Goal: Task Accomplishment & Management: Complete application form

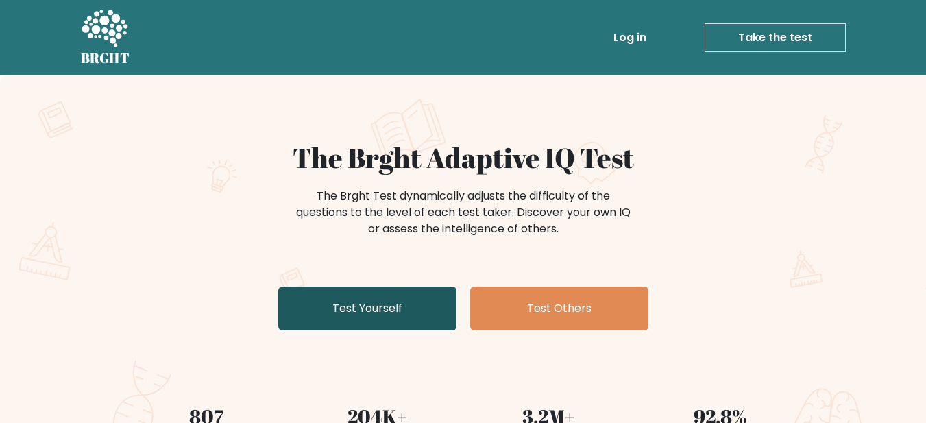
click at [388, 313] on link "Test Yourself" at bounding box center [367, 308] width 178 height 44
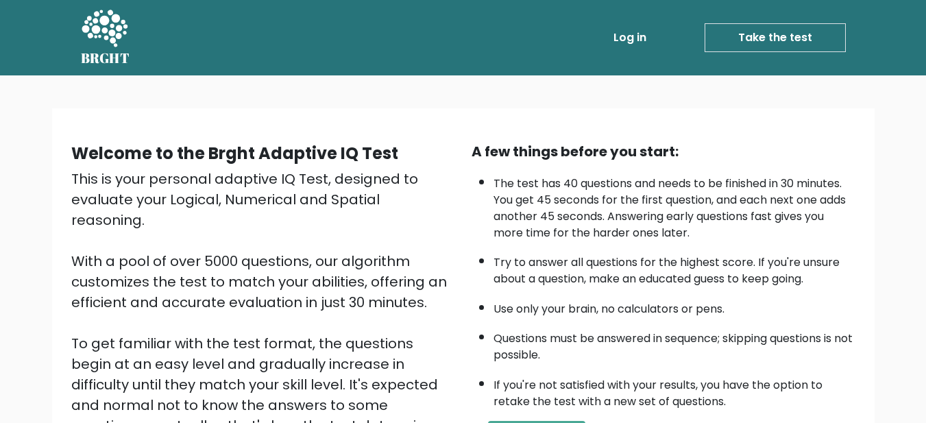
click at [788, 29] on link "Take the test" at bounding box center [774, 37] width 141 height 29
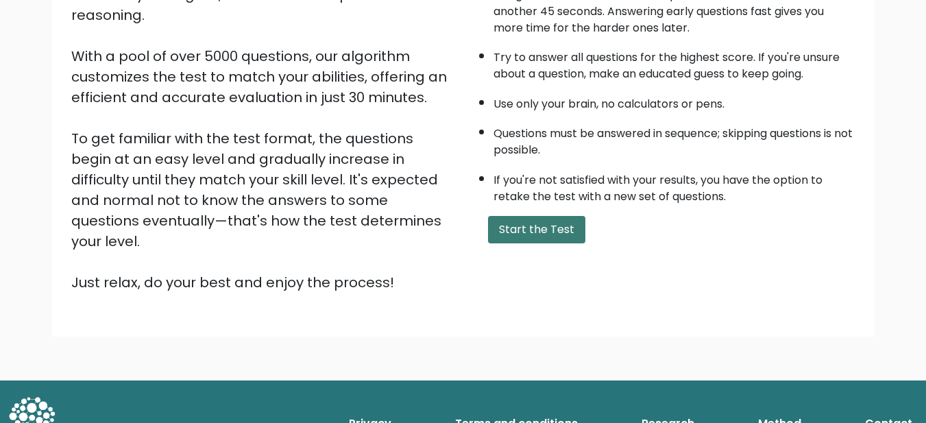
click at [543, 223] on button "Start the Test" at bounding box center [536, 229] width 97 height 27
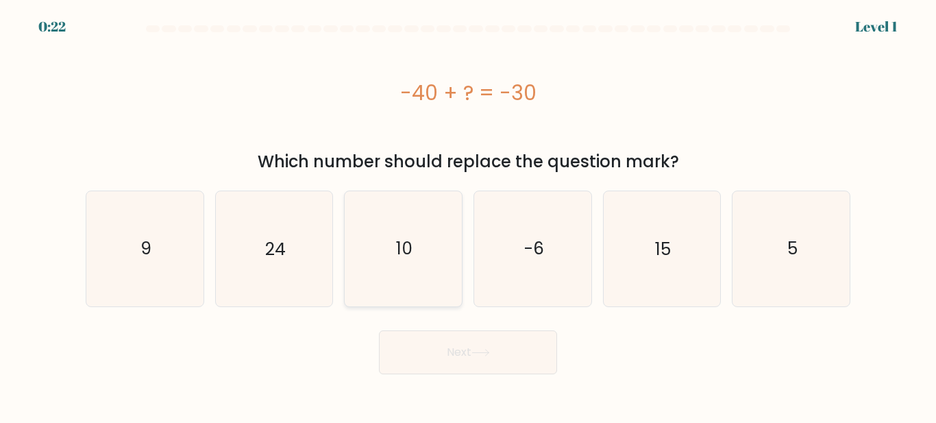
click at [389, 250] on icon "10" at bounding box center [403, 248] width 114 height 114
click at [468, 215] on input "c. 10" at bounding box center [468, 213] width 1 height 3
radio input "true"
click at [506, 369] on button "Next" at bounding box center [468, 352] width 178 height 44
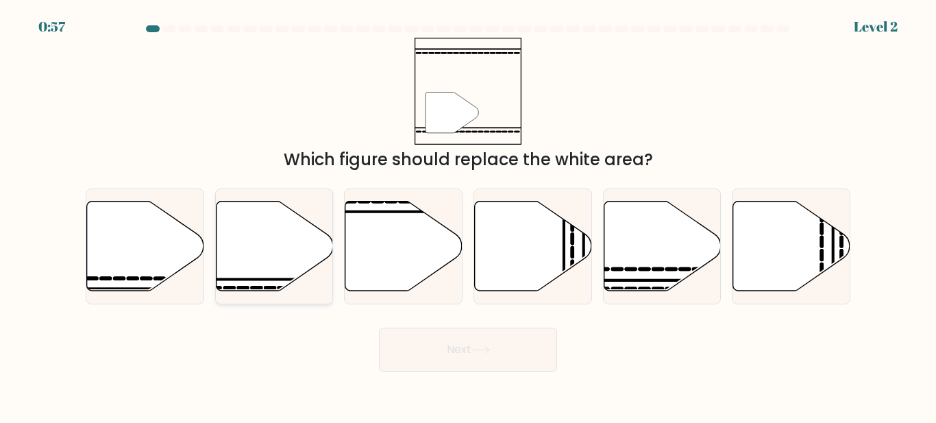
click at [291, 247] on icon at bounding box center [274, 246] width 117 height 90
click at [468, 215] on input "b." at bounding box center [468, 213] width 1 height 3
radio input "true"
click at [478, 356] on button "Next" at bounding box center [468, 350] width 178 height 44
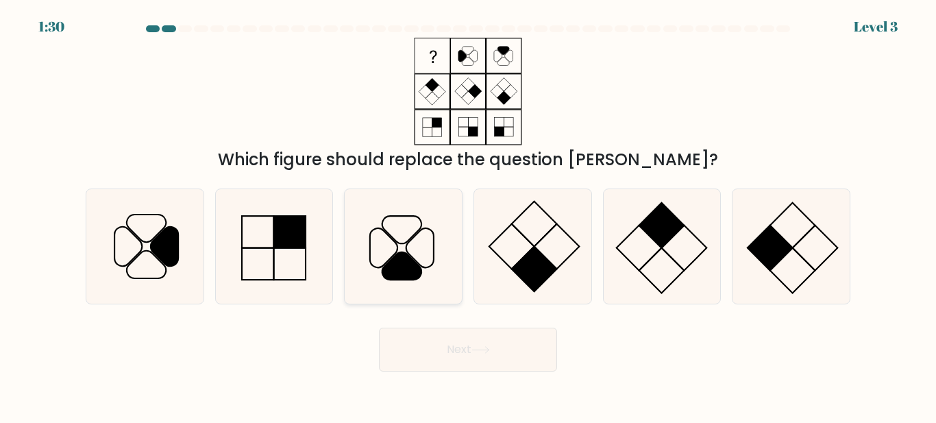
click at [425, 234] on icon at bounding box center [403, 246] width 114 height 114
click at [468, 215] on input "c." at bounding box center [468, 213] width 1 height 3
radio input "true"
click at [487, 345] on button "Next" at bounding box center [468, 350] width 178 height 44
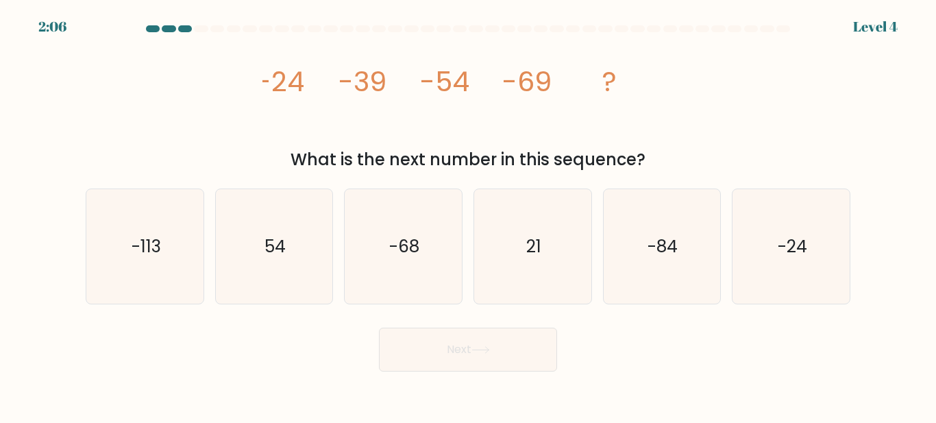
drag, startPoint x: 308, startPoint y: 104, endPoint x: 690, endPoint y: 155, distance: 385.1
click at [690, 155] on div "image/svg+xml -24 -39 -54 -69 ? What is the next number in this sequence?" at bounding box center [467, 105] width 781 height 134
copy div "-24 -39 -54 -69 ? What is the next number in this sequence?"
click at [739, 134] on div "image/svg+xml -24 -39 -54 -69 ? What is the next number in this sequence?" at bounding box center [467, 105] width 781 height 134
click at [672, 250] on text "-84" at bounding box center [663, 246] width 30 height 24
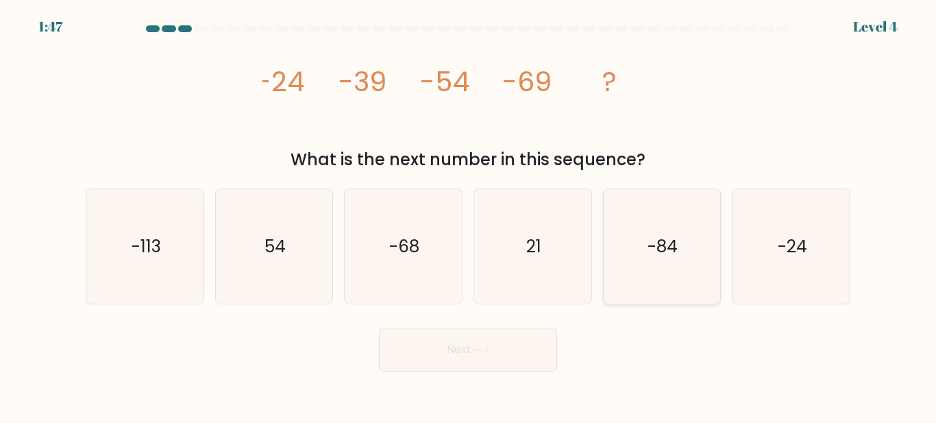
click at [469, 215] on input "e. -84" at bounding box center [468, 213] width 1 height 3
radio input "true"
click at [481, 357] on button "Next" at bounding box center [468, 350] width 178 height 44
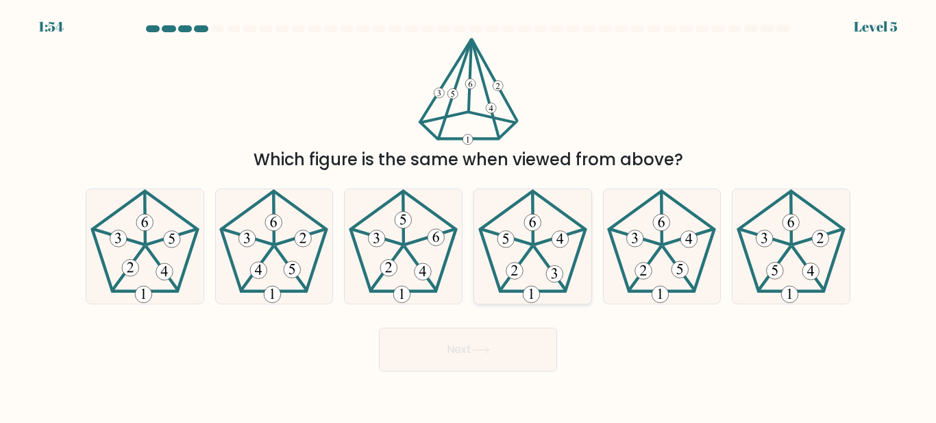
click at [533, 249] on icon at bounding box center [533, 246] width 114 height 114
click at [469, 215] on input "d." at bounding box center [468, 213] width 1 height 3
radio input "true"
click at [464, 344] on button "Next" at bounding box center [468, 350] width 178 height 44
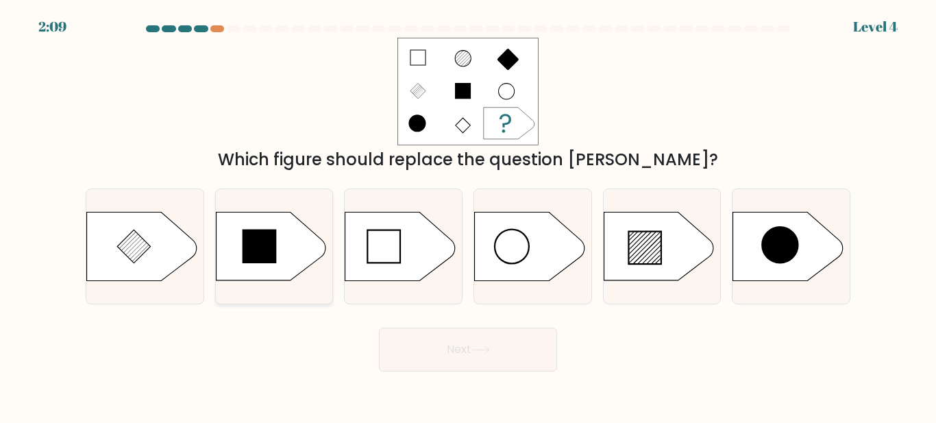
click at [280, 268] on icon at bounding box center [271, 246] width 110 height 69
click at [468, 215] on input "b." at bounding box center [468, 213] width 1 height 3
radio input "true"
click at [463, 351] on button "Next" at bounding box center [468, 350] width 178 height 44
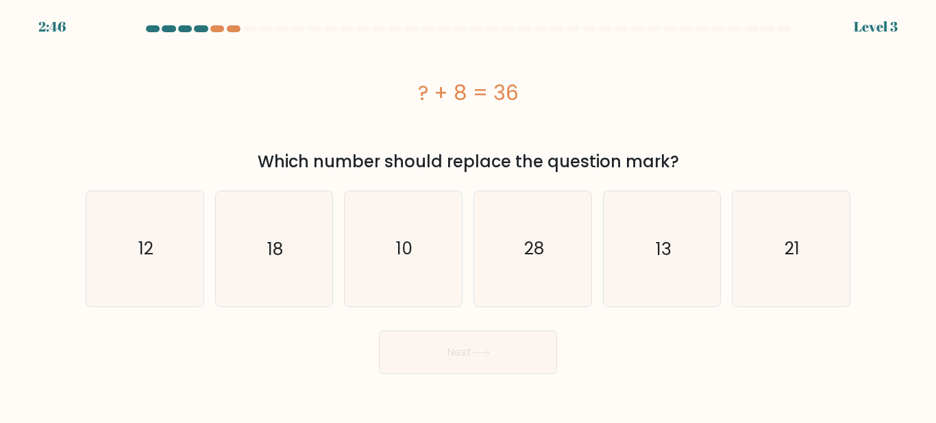
drag, startPoint x: 400, startPoint y: 85, endPoint x: 714, endPoint y: 167, distance: 324.3
click at [714, 167] on div "? + 8 = 36 Which number should replace the question mark?" at bounding box center [467, 106] width 781 height 136
copy div "? + 8 = 36 Which number should replace the question mark?"
click at [783, 149] on div "Which number should replace the question mark?" at bounding box center [468, 161] width 748 height 25
click at [513, 280] on icon "28" at bounding box center [533, 248] width 114 height 114
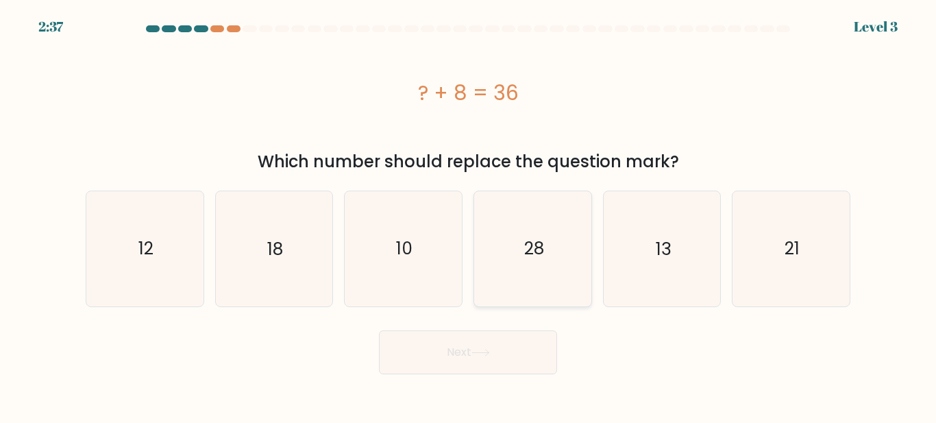
click at [469, 215] on input "d. 28" at bounding box center [468, 213] width 1 height 3
radio input "true"
click at [479, 355] on icon at bounding box center [480, 353] width 19 height 8
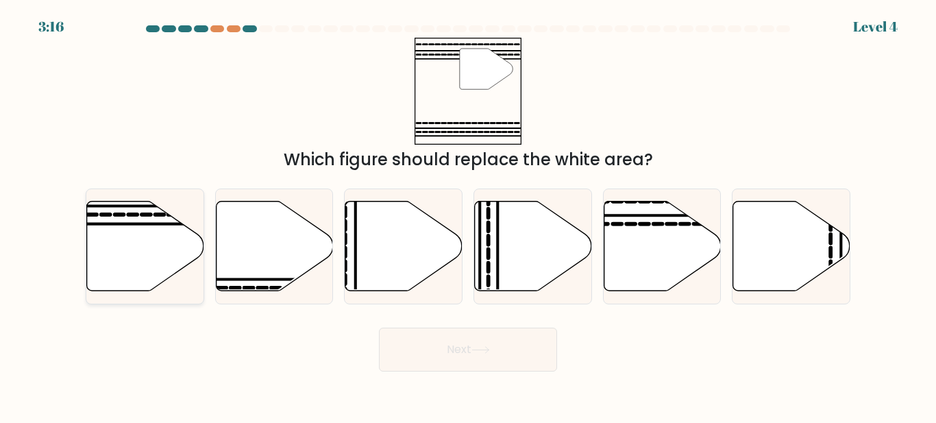
click at [166, 243] on icon at bounding box center [145, 246] width 117 height 90
click at [468, 215] on input "a." at bounding box center [468, 213] width 1 height 3
radio input "true"
click at [512, 365] on button "Next" at bounding box center [468, 350] width 178 height 44
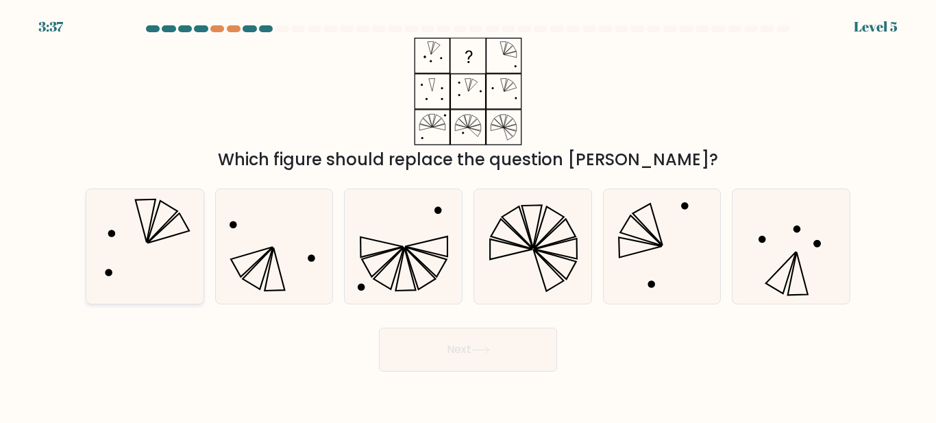
click at [154, 223] on icon at bounding box center [145, 246] width 114 height 114
click at [468, 215] on input "a." at bounding box center [468, 213] width 1 height 3
radio input "true"
click at [504, 358] on button "Next" at bounding box center [468, 350] width 178 height 44
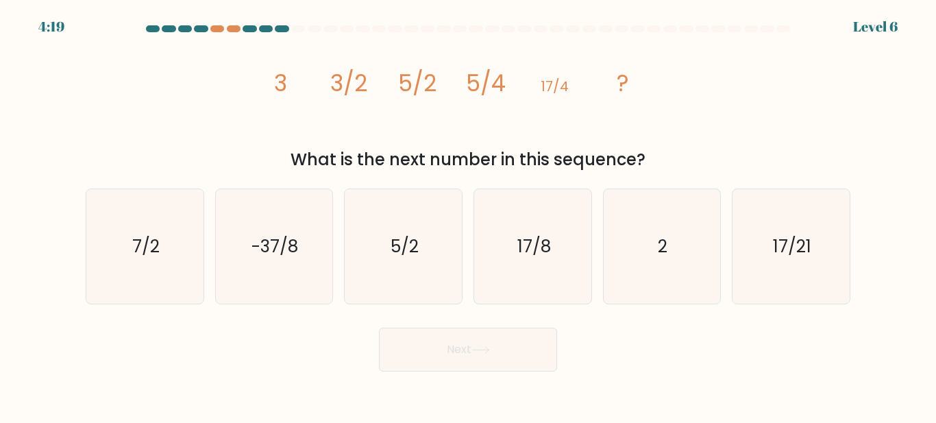
drag, startPoint x: 273, startPoint y: 86, endPoint x: 676, endPoint y: 162, distance: 410.1
click at [676, 162] on div "image/svg+xml 3 3/2 5/2 5/4 17/4 ? What is the next number in this sequence?" at bounding box center [467, 105] width 781 height 134
copy div "3 3/2 5/2 5/4 17/4 ? What is the next number in this sequence?"
click at [738, 135] on div "image/svg+xml 3 3/2 5/2 5/4 17/4 ? What is the next number in this sequence?" at bounding box center [467, 105] width 781 height 134
click at [552, 260] on icon "17/8" at bounding box center [533, 246] width 114 height 114
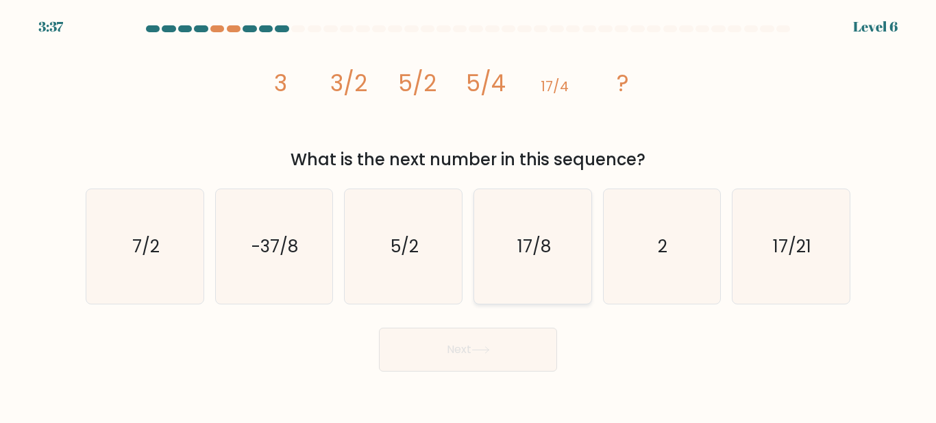
click at [469, 215] on input "d. 17/8" at bounding box center [468, 213] width 1 height 3
radio input "true"
click at [487, 352] on icon at bounding box center [480, 350] width 19 height 8
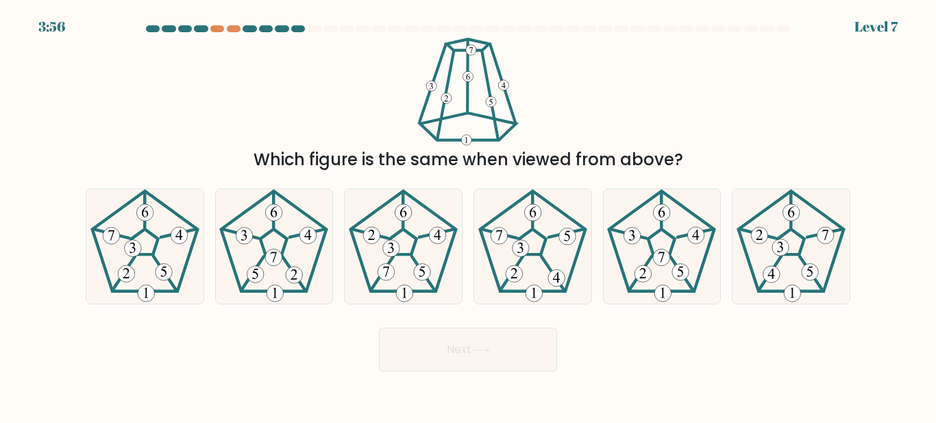
click at [291, 136] on div "Which figure is the same when viewed from above?" at bounding box center [467, 105] width 781 height 134
click at [646, 247] on icon at bounding box center [661, 246] width 114 height 114
click at [469, 215] on input "e." at bounding box center [468, 213] width 1 height 3
radio input "true"
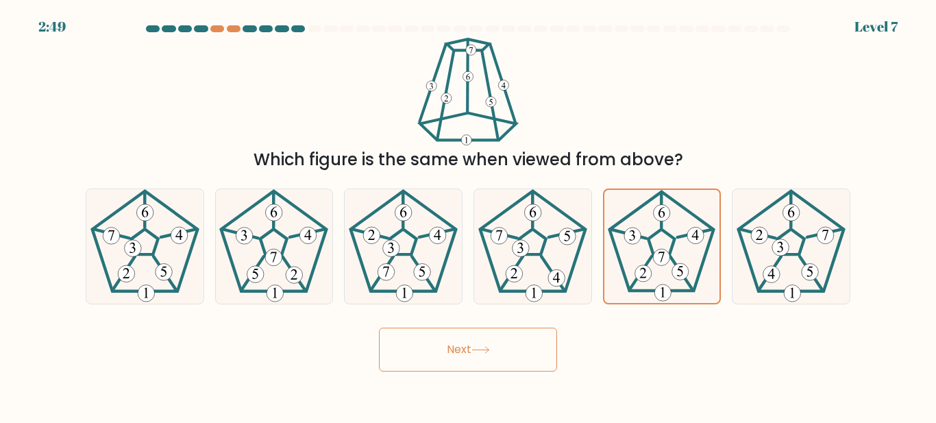
click at [474, 356] on button "Next" at bounding box center [468, 350] width 178 height 44
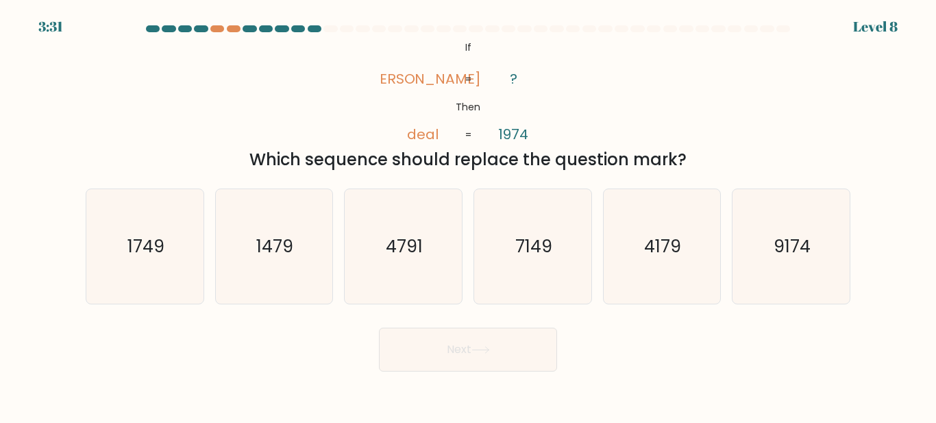
drag, startPoint x: 453, startPoint y: 54, endPoint x: 633, endPoint y: 151, distance: 204.2
click at [633, 151] on div "@import url('https://fonts.googleapis.com/css?family=Abril+Fatface:400,100,100i…" at bounding box center [467, 105] width 781 height 134
click at [642, 85] on div "@import url('https://fonts.googleapis.com/css?family=Abril+Fatface:400,100,100i…" at bounding box center [467, 105] width 781 height 134
click at [473, 45] on icon "@import url('https://fonts.googleapis.com/css?family=Abril+Fatface:400,100,100i…" at bounding box center [468, 92] width 174 height 108
drag, startPoint x: 453, startPoint y: 48, endPoint x: 720, endPoint y: 159, distance: 289.4
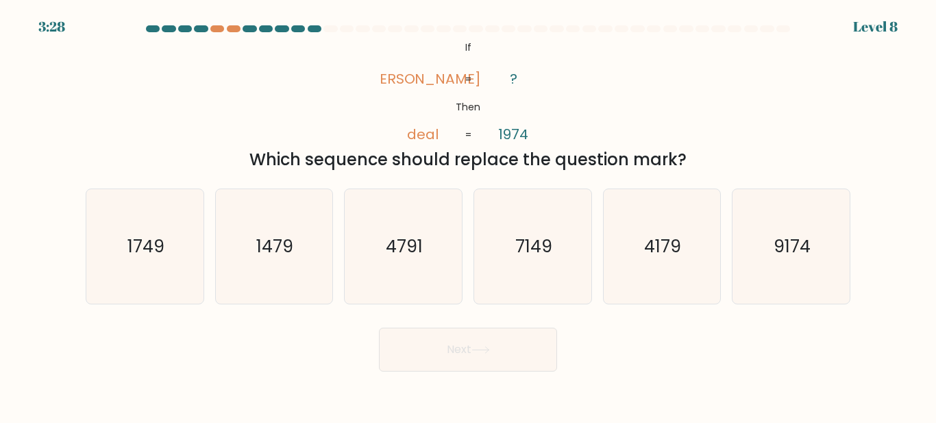
click at [720, 159] on div "@import url('https://fonts.googleapis.com/css?family=Abril+Fatface:400,100,100i…" at bounding box center [467, 105] width 781 height 134
copy div "If Then dale deal ? 1974 = = Which sequence should replace the question mark?"
click at [753, 122] on div "@import url('https://fonts.googleapis.com/css?family=Abril+Fatface:400,100,100i…" at bounding box center [467, 105] width 781 height 134
drag, startPoint x: 465, startPoint y: 49, endPoint x: 757, endPoint y: 156, distance: 310.9
click at [757, 156] on div "@import url('https://fonts.googleapis.com/css?family=Abril+Fatface:400,100,100i…" at bounding box center [467, 105] width 781 height 134
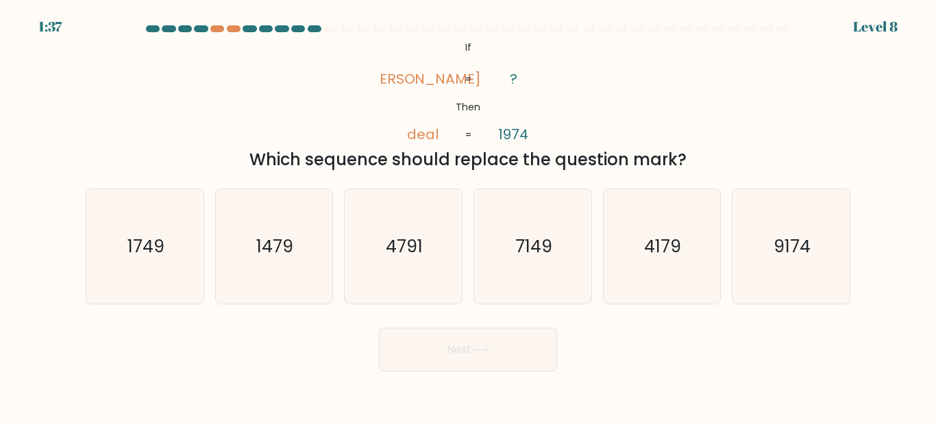
copy div "If Then dale deal ? 1974 = = Which sequence should replace the question mark?"
click at [763, 149] on div "Which sequence should replace the question mark?" at bounding box center [468, 159] width 748 height 25
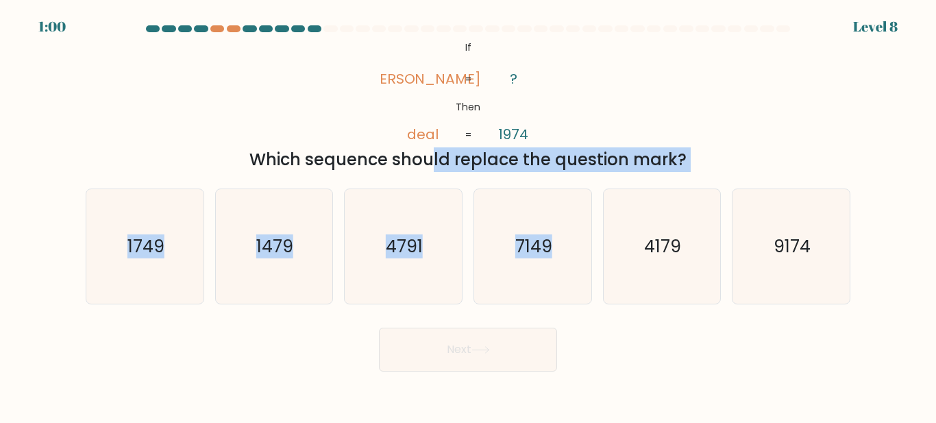
drag, startPoint x: 301, startPoint y: 168, endPoint x: 707, endPoint y: 180, distance: 405.9
click at [638, 186] on form "If ?" at bounding box center [468, 198] width 936 height 346
click at [776, 166] on div "Which sequence should replace the question mark?" at bounding box center [468, 159] width 748 height 25
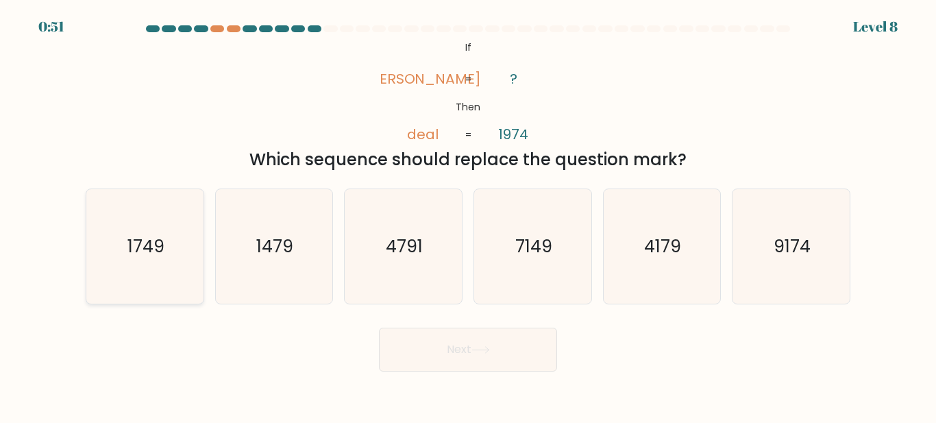
click at [169, 233] on icon "1749" at bounding box center [145, 246] width 114 height 114
click at [468, 215] on input "a. 1749" at bounding box center [468, 213] width 1 height 3
radio input "true"
click at [497, 352] on button "Next" at bounding box center [468, 350] width 178 height 44
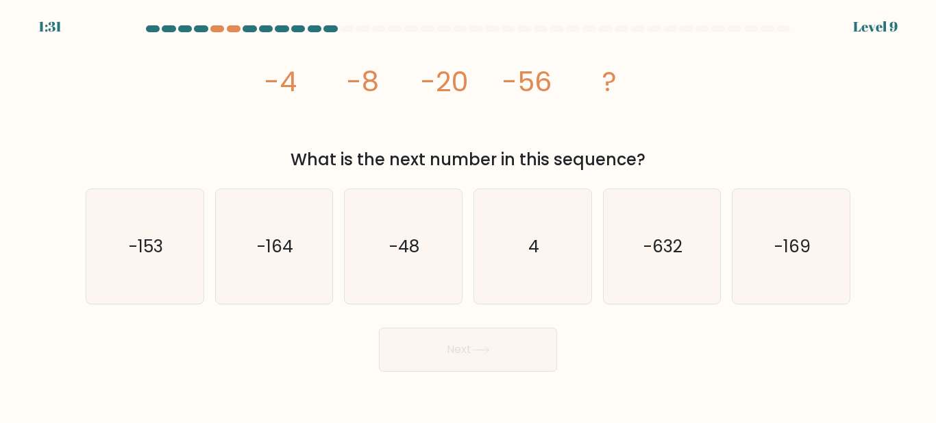
drag, startPoint x: 259, startPoint y: 77, endPoint x: 756, endPoint y: 152, distance: 502.5
click at [756, 152] on div "image/svg+xml -4 -8 -20 -56 ? What is the next number in this sequence?" at bounding box center [467, 105] width 781 height 134
copy div "-4 -8 -20 -56 ? What is the next number in this sequence?"
click at [757, 106] on div "image/svg+xml -4 -8 -20 -56 ? What is the next number in this sequence?" at bounding box center [467, 105] width 781 height 134
click at [288, 266] on icon "-164" at bounding box center [274, 246] width 114 height 114
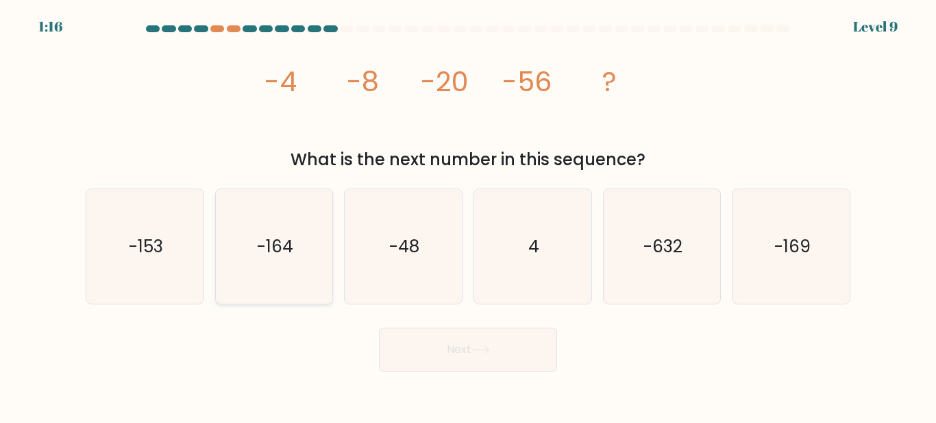
click at [468, 215] on input "b. -164" at bounding box center [468, 213] width 1 height 3
radio input "true"
click at [492, 365] on button "Next" at bounding box center [468, 350] width 178 height 44
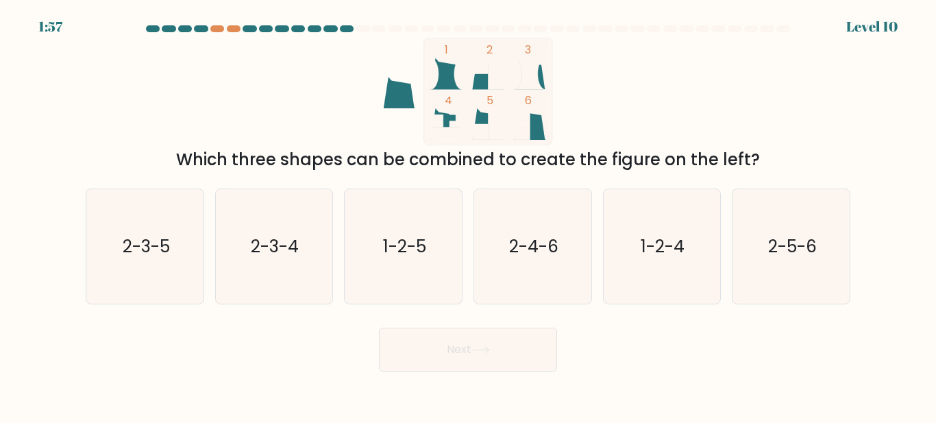
drag, startPoint x: 416, startPoint y: 45, endPoint x: 794, endPoint y: 162, distance: 396.0
click at [794, 162] on div "1 2 3 4 5 6 Which three shapes can be combined to create the figure on the left?" at bounding box center [467, 105] width 781 height 134
copy div "1 2 3 4 5 6 Which three shapes can be combined to create the figure on the left?"
click at [887, 156] on form at bounding box center [468, 198] width 936 height 346
drag, startPoint x: 786, startPoint y: 262, endPoint x: 779, endPoint y: 275, distance: 14.1
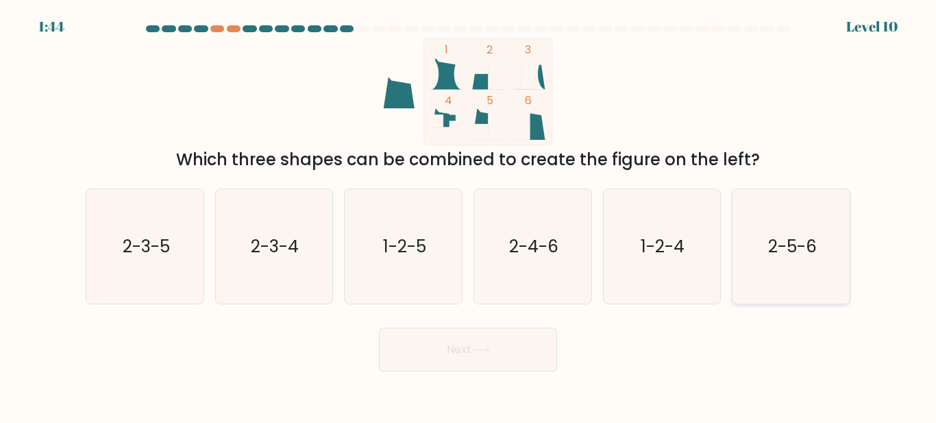
click at [788, 262] on icon "2-5-6" at bounding box center [791, 246] width 114 height 114
click at [469, 215] on input "f. 2-5-6" at bounding box center [468, 213] width 1 height 3
radio input "true"
click at [476, 365] on button "Next" at bounding box center [468, 350] width 178 height 44
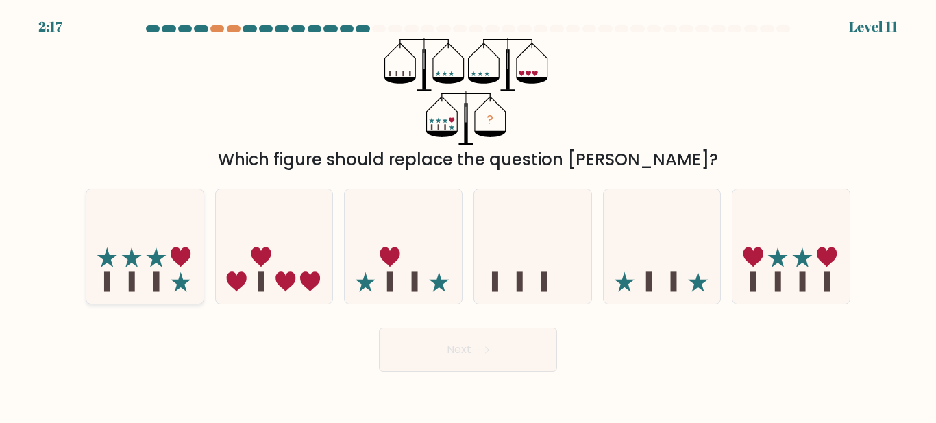
click at [145, 232] on icon at bounding box center [144, 246] width 117 height 97
click at [468, 215] on input "a." at bounding box center [468, 213] width 1 height 3
radio input "true"
click at [471, 354] on button "Next" at bounding box center [468, 350] width 178 height 44
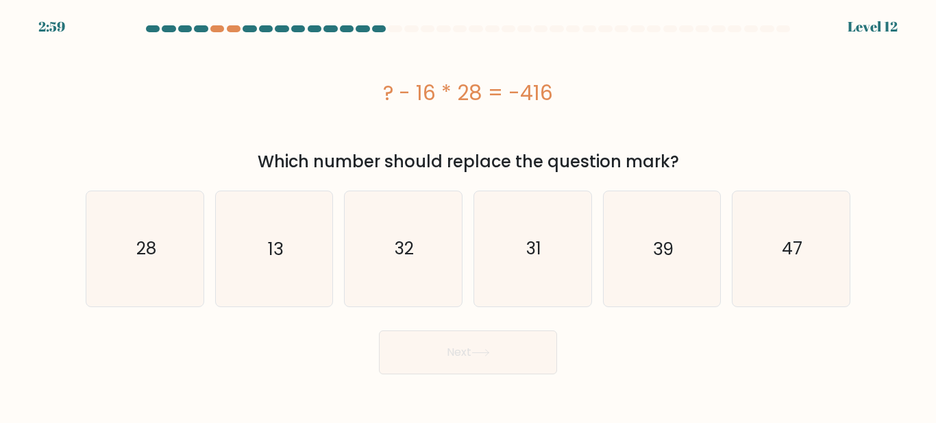
drag, startPoint x: 384, startPoint y: 85, endPoint x: 751, endPoint y: 156, distance: 373.4
click at [751, 156] on div "? - 16 * 28 = -416 Which number should replace the question mark?" at bounding box center [467, 106] width 781 height 136
copy div "? - 16 * 28 = -416 Which number should replace the question mark?"
click at [809, 118] on div "? - 16 * 28 = -416" at bounding box center [468, 93] width 765 height 110
click at [402, 280] on icon "32" at bounding box center [403, 248] width 114 height 114
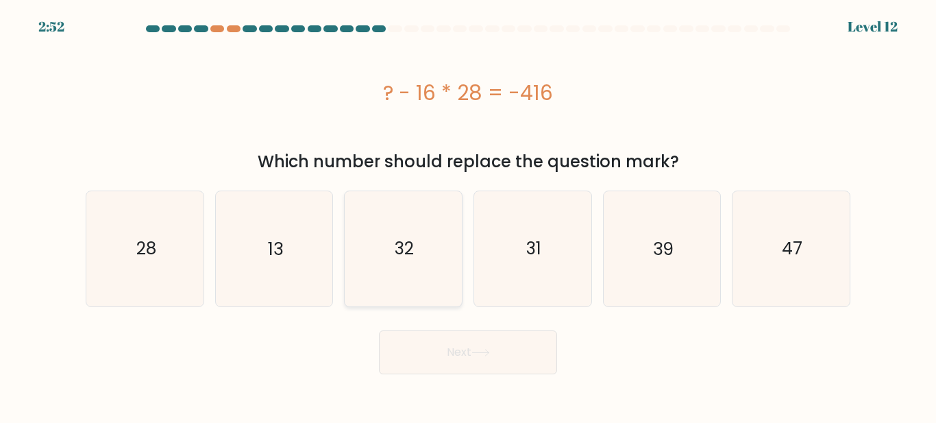
click at [468, 215] on input "c. 32" at bounding box center [468, 213] width 1 height 3
radio input "true"
click at [506, 367] on button "Next" at bounding box center [468, 352] width 178 height 44
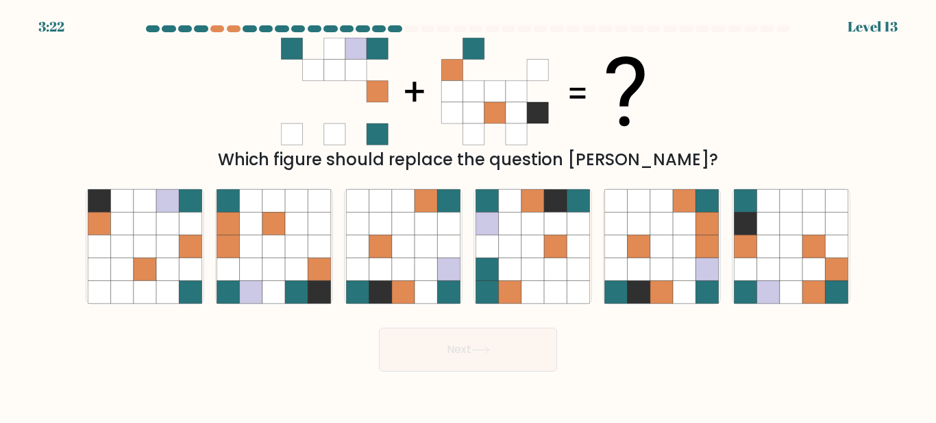
drag, startPoint x: 284, startPoint y: 39, endPoint x: 511, endPoint y: 140, distance: 247.6
click at [511, 140] on 1 at bounding box center [463, 91] width 364 height 107
click at [773, 256] on icon at bounding box center [768, 246] width 23 height 23
click at [469, 215] on input "f." at bounding box center [468, 213] width 1 height 3
radio input "true"
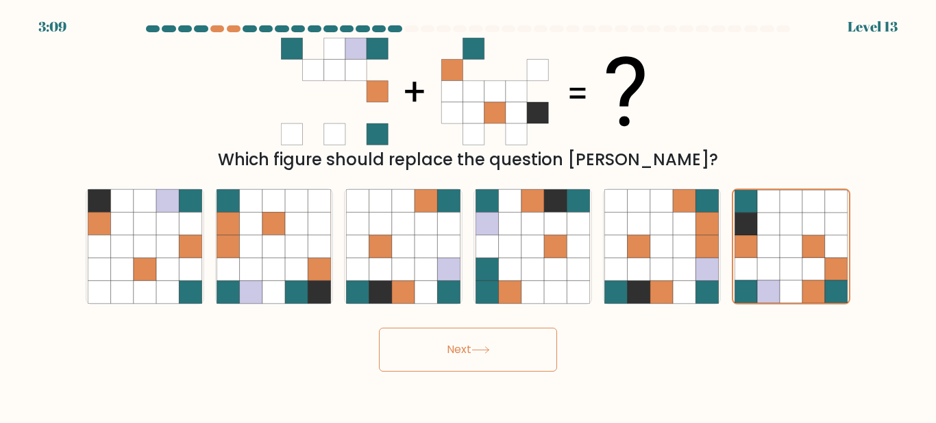
click at [486, 350] on icon at bounding box center [480, 350] width 19 height 8
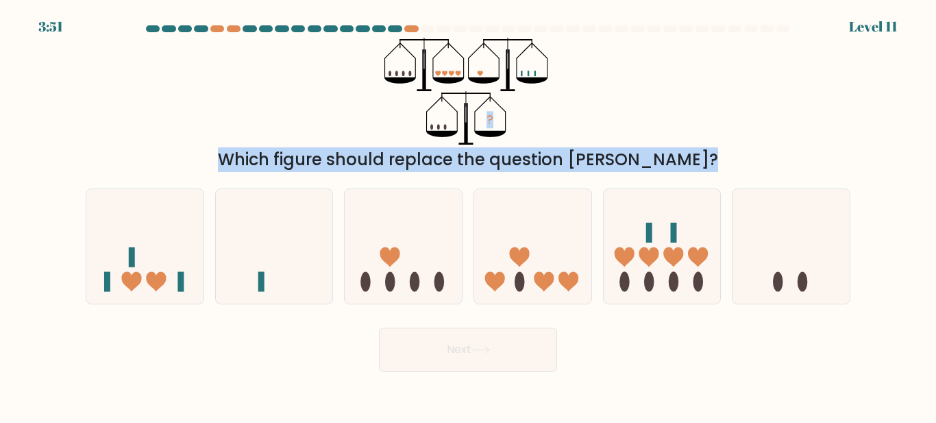
drag, startPoint x: 267, startPoint y: 145, endPoint x: 657, endPoint y: 152, distance: 389.3
click at [624, 172] on form at bounding box center [468, 198] width 936 height 346
click at [670, 137] on div "? Which figure should replace the question mark?" at bounding box center [467, 105] width 781 height 134
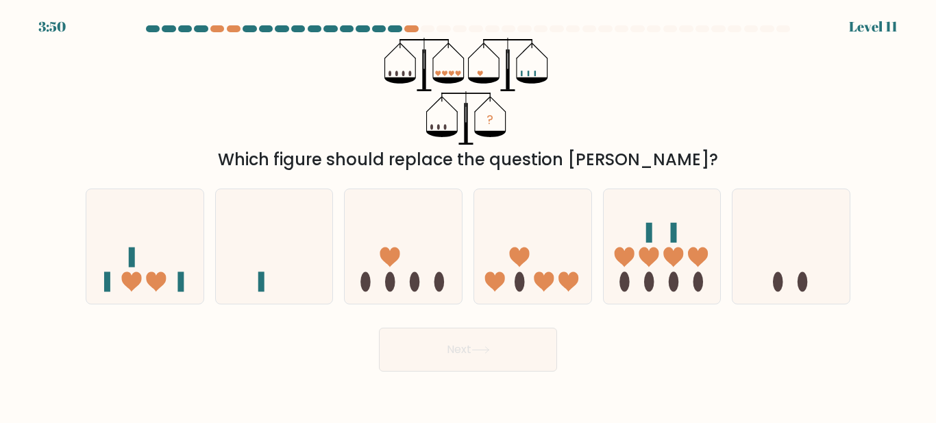
click at [723, 94] on div "? Which figure should replace the question mark?" at bounding box center [467, 105] width 781 height 134
click at [774, 286] on icon at bounding box center [791, 246] width 117 height 97
click at [469, 215] on input "f." at bounding box center [468, 213] width 1 height 3
radio input "true"
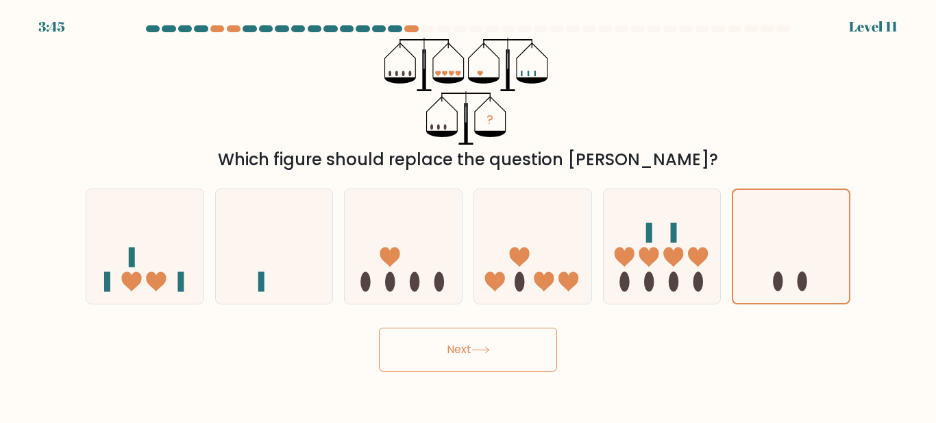
click at [434, 337] on button "Next" at bounding box center [468, 350] width 178 height 44
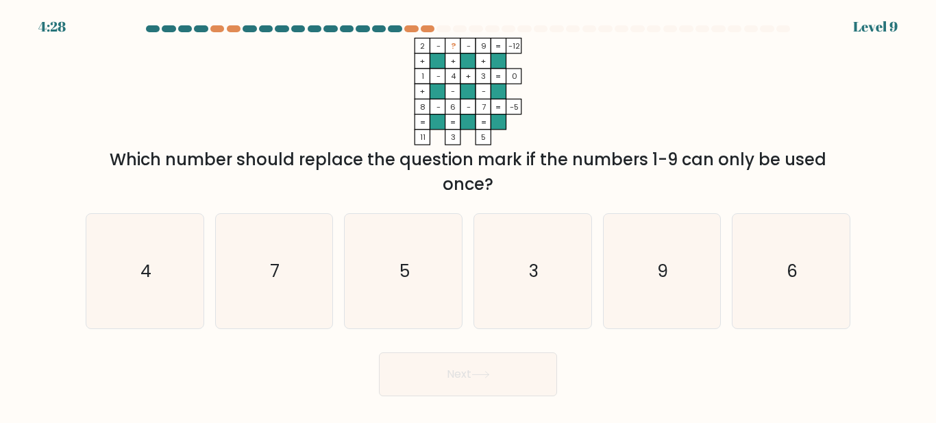
drag, startPoint x: 410, startPoint y: 29, endPoint x: 720, endPoint y: 132, distance: 327.0
click at [654, 132] on form at bounding box center [468, 210] width 936 height 371
click at [757, 105] on div "2 - ? - 9 -12 + + + 1 - 4 + 3 0 + - - 8 - 6 - 7 = -5 = = = = 11 3 5 = Which num…" at bounding box center [467, 117] width 781 height 159
click at [650, 180] on div "Which number should replace the question mark if the numbers 1-9 can only be us…" at bounding box center [468, 171] width 748 height 49
drag, startPoint x: 696, startPoint y: 167, endPoint x: 741, endPoint y: 146, distance: 50.3
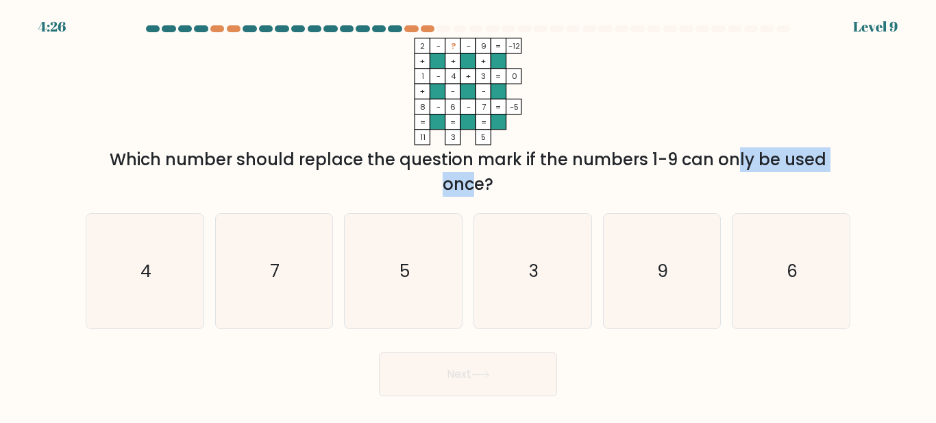
click at [735, 166] on div "Which number should replace the question mark if the numbers 1-9 can only be us…" at bounding box center [468, 171] width 748 height 49
click at [750, 86] on div "2 - ? - 9 -12 + + + 1 - 4 + 3 0 + - - 8 - 6 - 7 = -5 = = = = 11 3 5 = Which num…" at bounding box center [467, 117] width 781 height 159
click at [571, 266] on icon "3" at bounding box center [533, 271] width 114 height 114
click at [469, 215] on input "d. 3" at bounding box center [468, 213] width 1 height 3
radio input "true"
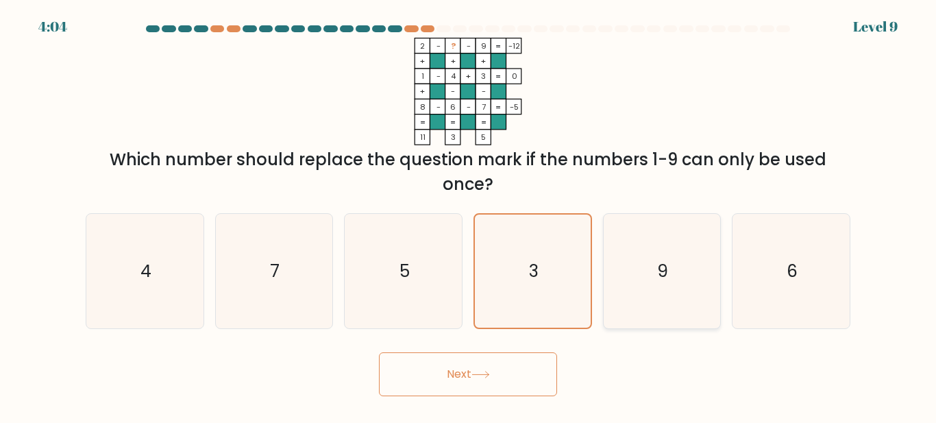
click at [657, 273] on icon "9" at bounding box center [661, 271] width 114 height 114
click at [469, 215] on input "e. 9" at bounding box center [468, 213] width 1 height 3
radio input "true"
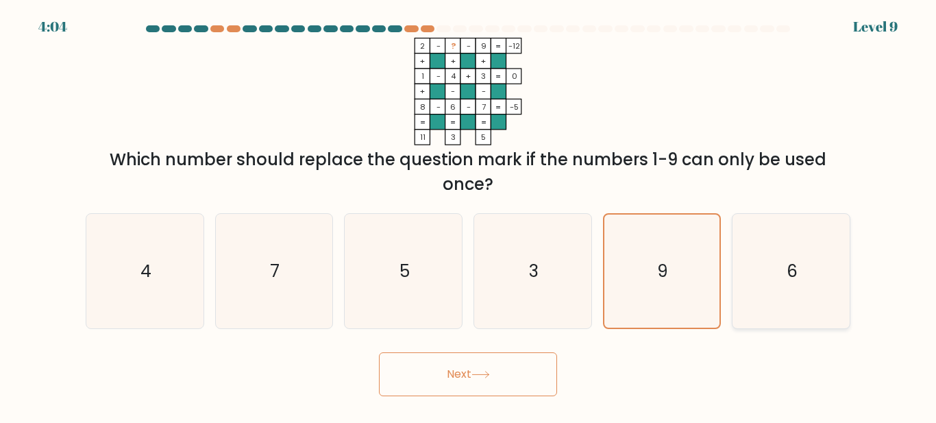
click at [772, 293] on icon "6" at bounding box center [791, 271] width 114 height 114
click at [469, 215] on input "f. 6" at bounding box center [468, 213] width 1 height 3
radio input "true"
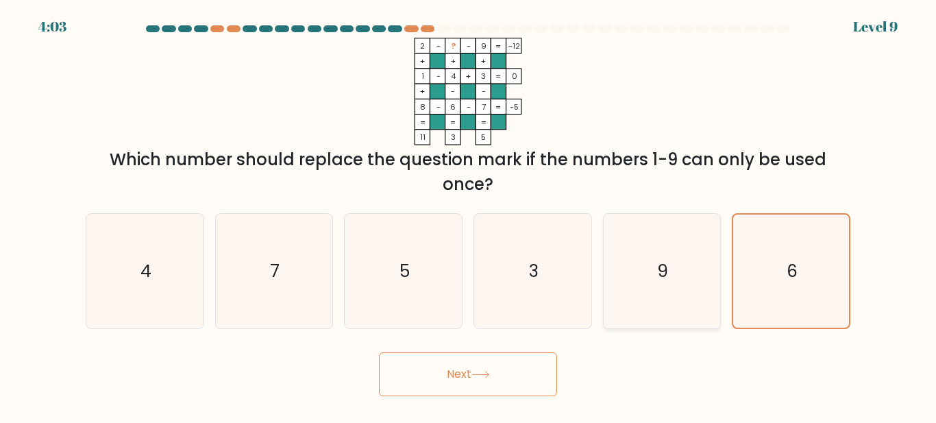
click at [674, 280] on icon "9" at bounding box center [661, 271] width 114 height 114
click at [469, 215] on input "e. 9" at bounding box center [468, 213] width 1 height 3
radio input "true"
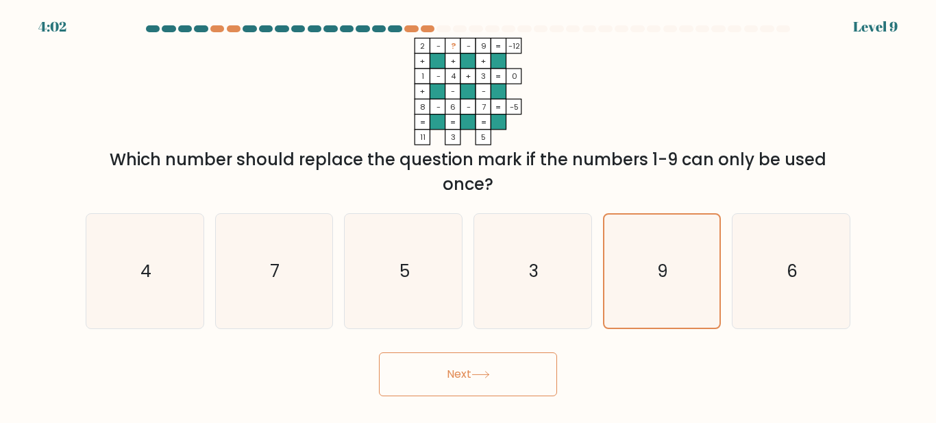
click at [517, 367] on button "Next" at bounding box center [468, 374] width 178 height 44
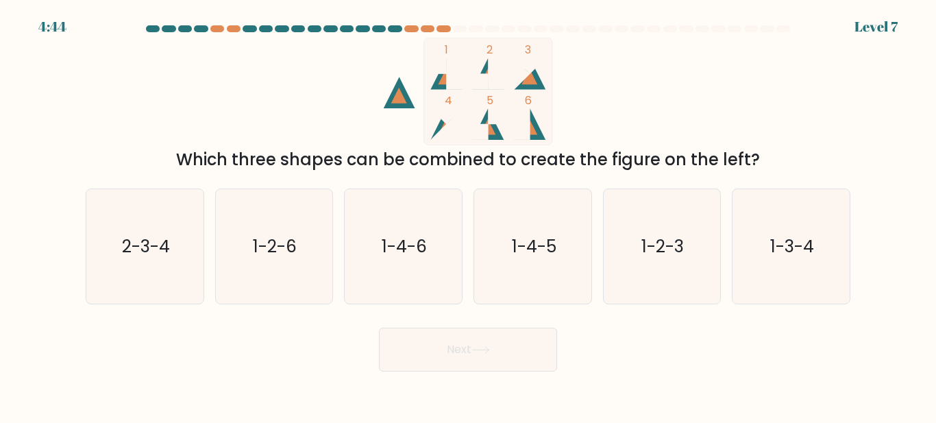
drag, startPoint x: 279, startPoint y: 158, endPoint x: 807, endPoint y: 145, distance: 528.5
click at [768, 152] on div "Which three shapes can be combined to create the figure on the left?" at bounding box center [468, 159] width 748 height 25
click at [807, 143] on div "1 2 3 4 5 6 Which three shapes can be combined to create the figure on the left?" at bounding box center [467, 105] width 781 height 134
click at [158, 267] on icon "2-3-4" at bounding box center [145, 246] width 114 height 114
click at [468, 215] on input "a. 2-3-4" at bounding box center [468, 213] width 1 height 3
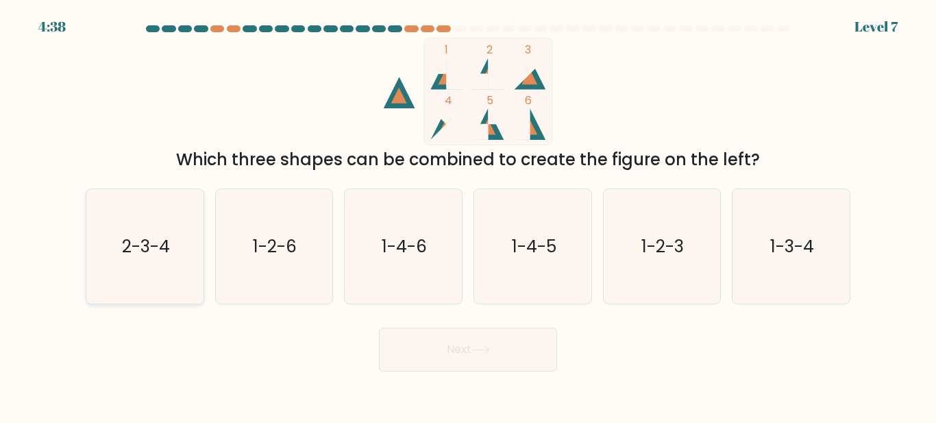
radio input "true"
click at [441, 356] on button "Next" at bounding box center [468, 350] width 178 height 44
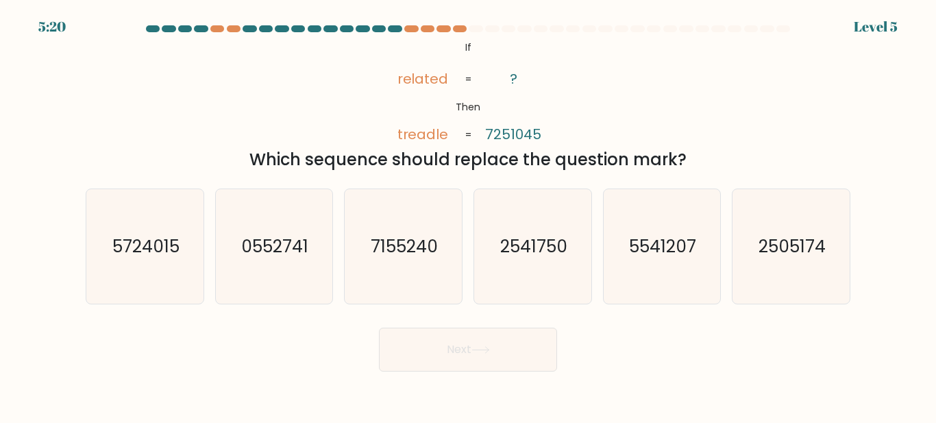
drag, startPoint x: 454, startPoint y: 49, endPoint x: 704, endPoint y: 158, distance: 273.1
click at [704, 158] on div "@import url('https://fonts.googleapis.com/css?family=Abril+Fatface:400,100,100i…" at bounding box center [467, 105] width 781 height 134
copy div "If Then related treadle ? 7251045 = = Which sequence should replace the questio…"
click at [532, 258] on text "2541750" at bounding box center [533, 246] width 67 height 24
click at [469, 215] on input "d. 2541750" at bounding box center [468, 213] width 1 height 3
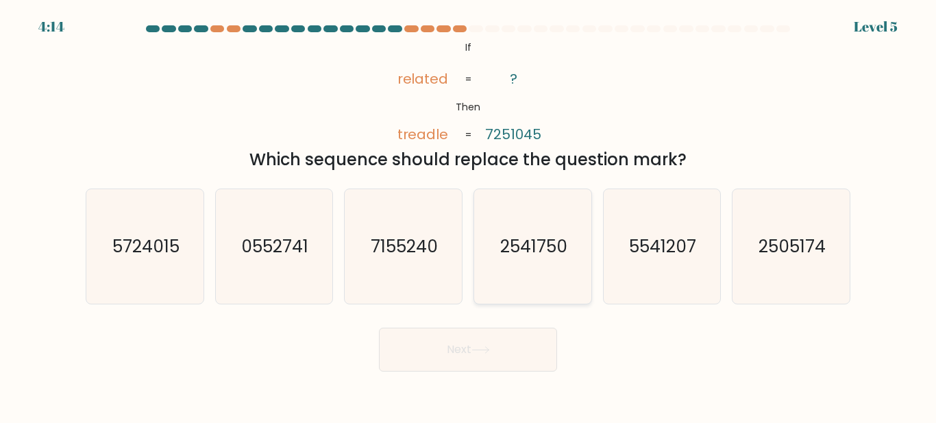
radio input "true"
click at [487, 373] on body "4:14 Level 5 If" at bounding box center [468, 211] width 936 height 423
click at [518, 354] on button "Next" at bounding box center [468, 350] width 178 height 44
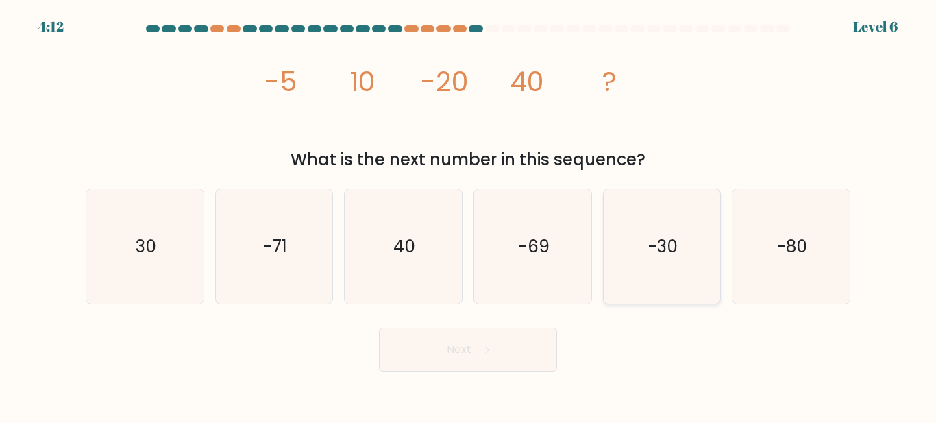
click at [686, 230] on icon "-30" at bounding box center [661, 246] width 114 height 114
click at [469, 215] on input "e. -30" at bounding box center [468, 213] width 1 height 3
radio input "true"
click at [554, 252] on icon "-69" at bounding box center [533, 246] width 114 height 114
click at [469, 215] on input "d. -69" at bounding box center [468, 213] width 1 height 3
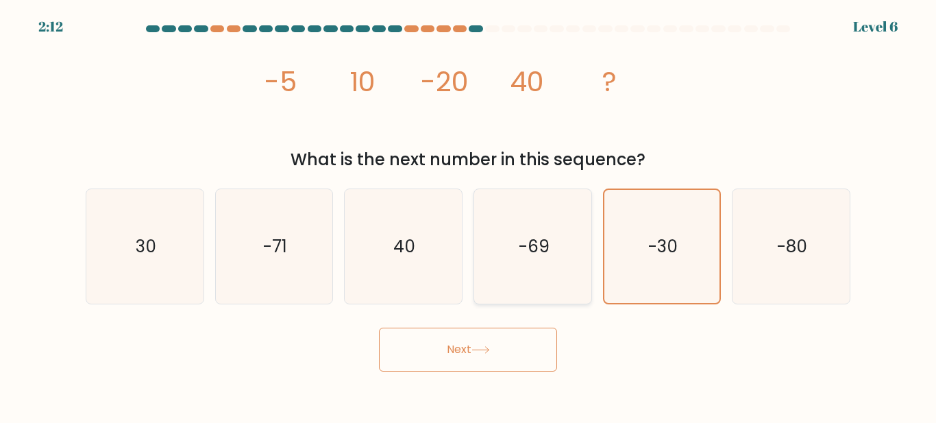
radio input "true"
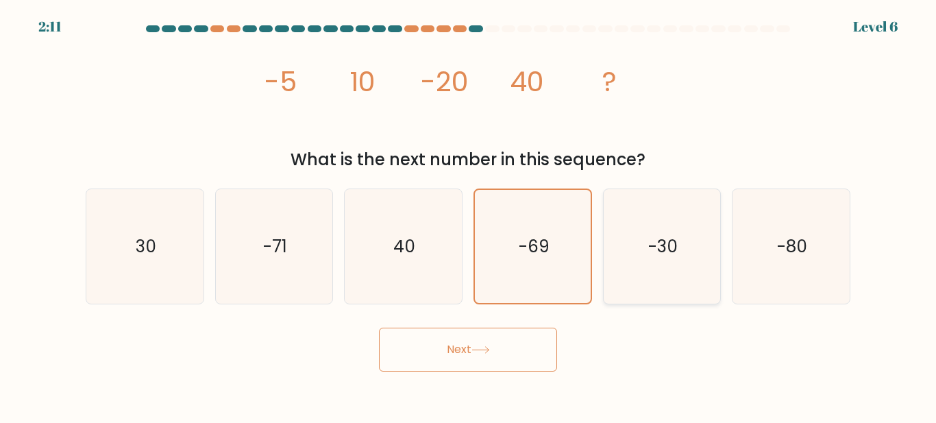
click at [712, 254] on icon "-30" at bounding box center [661, 246] width 114 height 114
click at [469, 215] on input "e. -30" at bounding box center [468, 213] width 1 height 3
radio input "true"
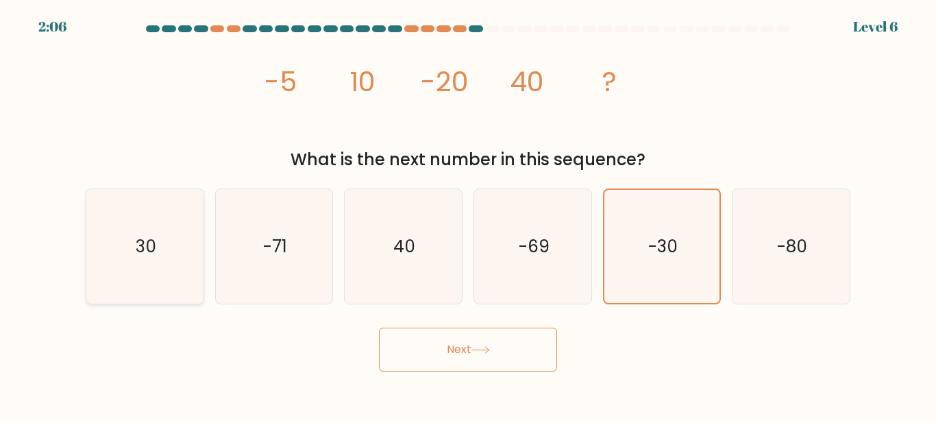
click at [129, 238] on icon "30" at bounding box center [145, 246] width 114 height 114
click at [468, 215] on input "a. 30" at bounding box center [468, 213] width 1 height 3
radio input "true"
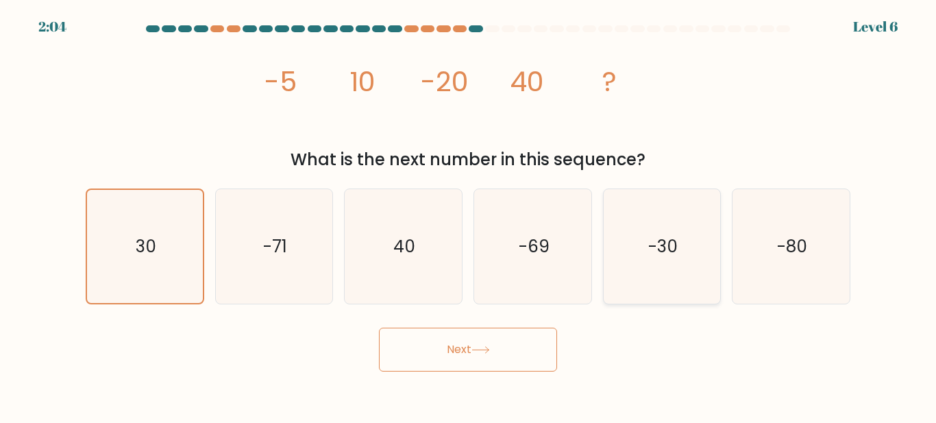
click at [658, 247] on text "-30" at bounding box center [662, 246] width 29 height 24
click at [469, 215] on input "e. -30" at bounding box center [468, 213] width 1 height 3
radio input "true"
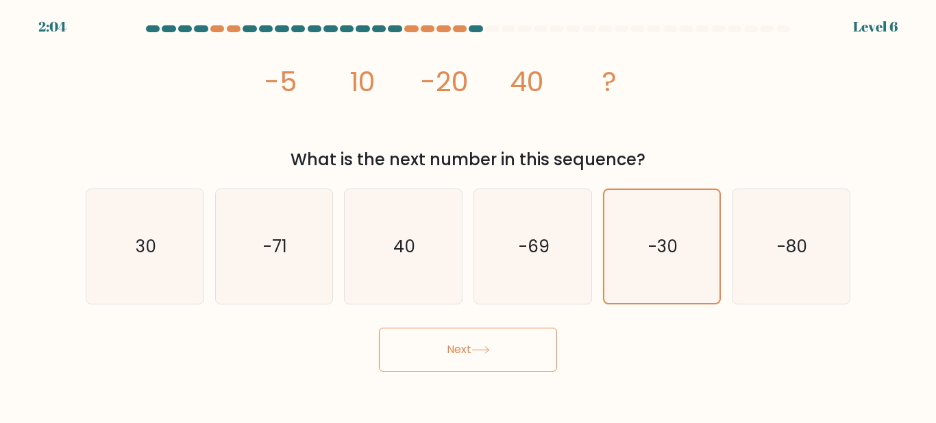
click at [503, 380] on body "2:04 Level 6" at bounding box center [468, 211] width 936 height 423
click at [483, 363] on button "Next" at bounding box center [468, 350] width 178 height 44
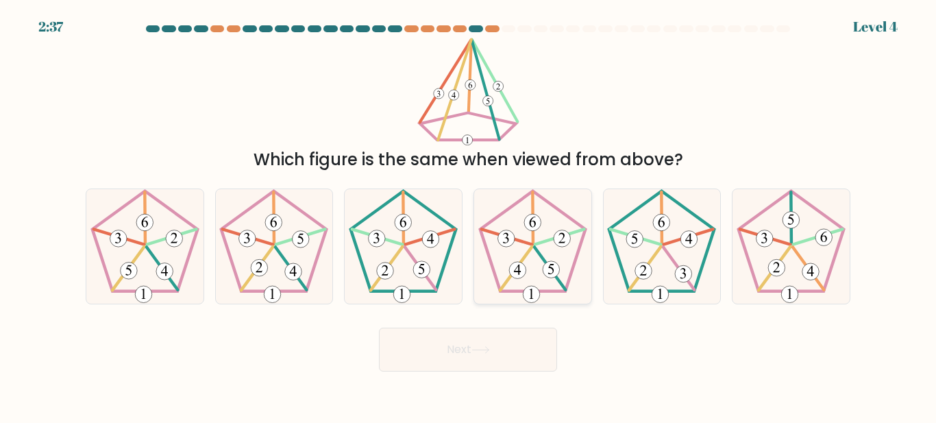
click at [529, 265] on icon at bounding box center [533, 246] width 114 height 114
click at [469, 215] on input "d." at bounding box center [468, 213] width 1 height 3
radio input "true"
click at [516, 358] on button "Next" at bounding box center [468, 350] width 178 height 44
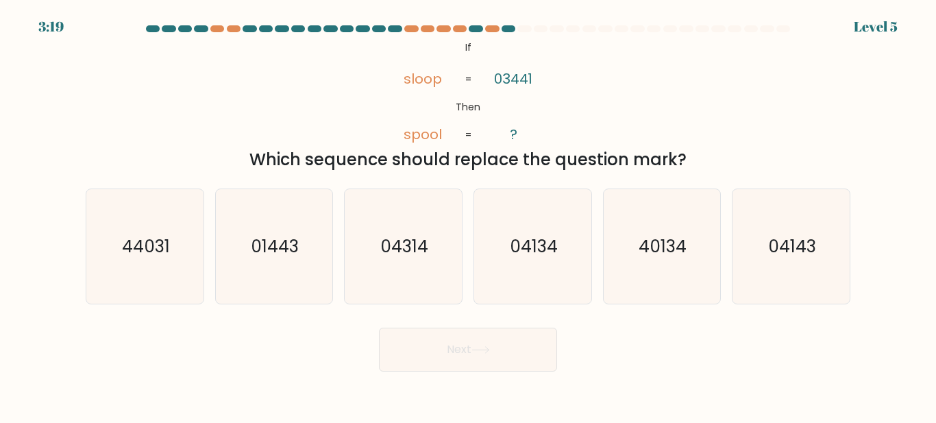
drag, startPoint x: 256, startPoint y: 169, endPoint x: 669, endPoint y: 167, distance: 412.5
click at [669, 167] on div "Which sequence should replace the question mark?" at bounding box center [468, 159] width 748 height 25
click at [733, 140] on div "@import url('https://fonts.googleapis.com/css?family=Abril+Fatface:400,100,100i…" at bounding box center [467, 105] width 781 height 134
click at [513, 259] on icon "04134" at bounding box center [533, 246] width 114 height 114
click at [469, 215] on input "d. 04134" at bounding box center [468, 213] width 1 height 3
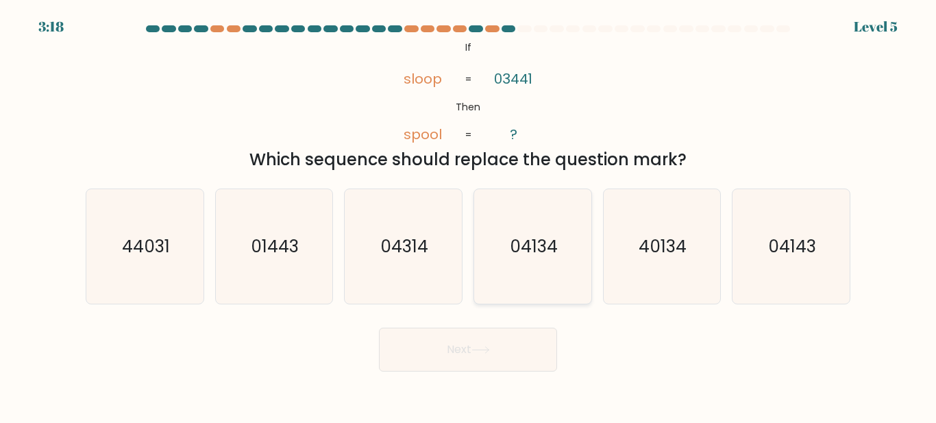
radio input "true"
click at [491, 365] on button "Next" at bounding box center [468, 350] width 178 height 44
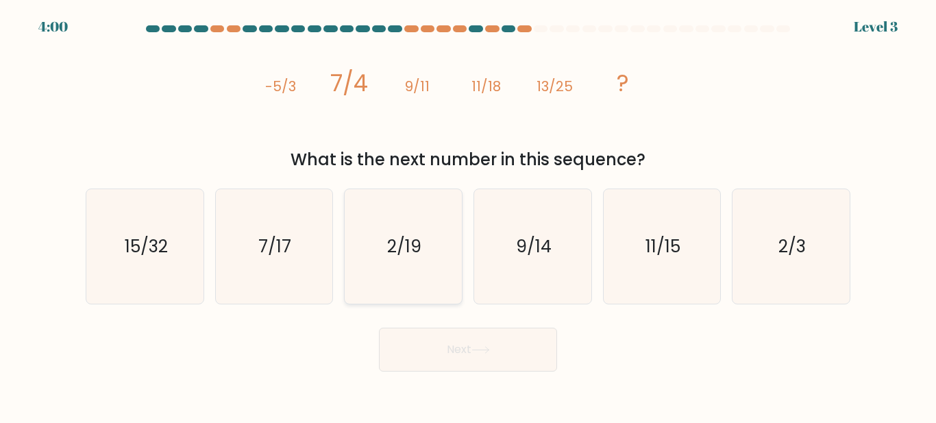
click at [395, 241] on text "2/19" at bounding box center [404, 246] width 34 height 24
click at [468, 215] on input "c. 2/19" at bounding box center [468, 213] width 1 height 3
radio input "true"
click at [410, 388] on body "4:00 Level 3" at bounding box center [468, 211] width 936 height 423
click at [434, 352] on button "Next" at bounding box center [468, 350] width 178 height 44
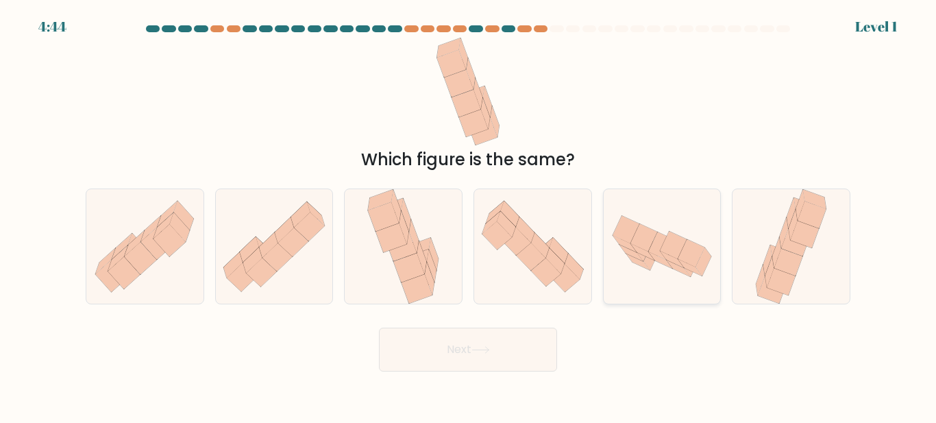
click at [682, 261] on icon at bounding box center [690, 267] width 24 height 16
click at [469, 215] on input "e." at bounding box center [468, 213] width 1 height 3
radio input "true"
click at [444, 363] on button "Next" at bounding box center [468, 350] width 178 height 44
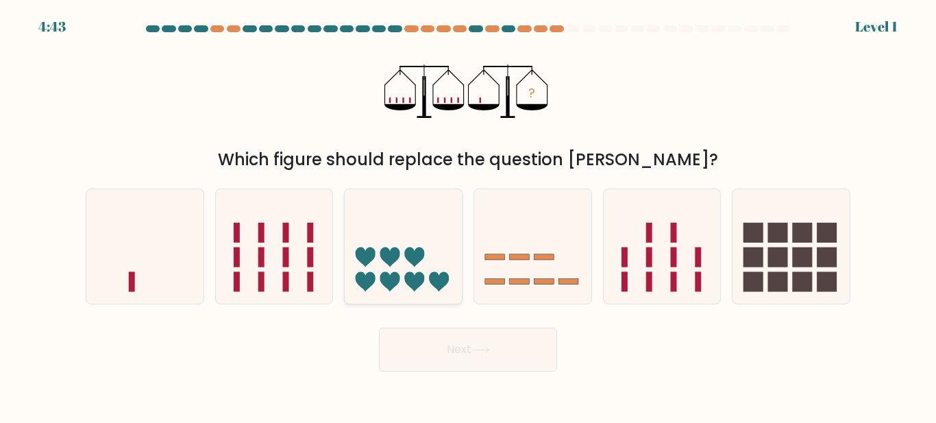
click at [380, 257] on icon at bounding box center [403, 246] width 117 height 97
click at [468, 215] on input "c." at bounding box center [468, 213] width 1 height 3
radio input "true"
click at [146, 252] on icon at bounding box center [144, 246] width 117 height 97
click at [468, 215] on input "a." at bounding box center [468, 213] width 1 height 3
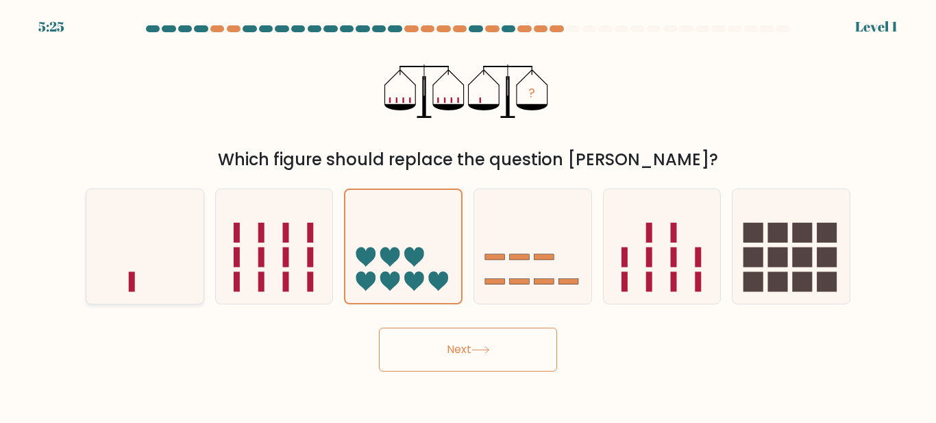
radio input "true"
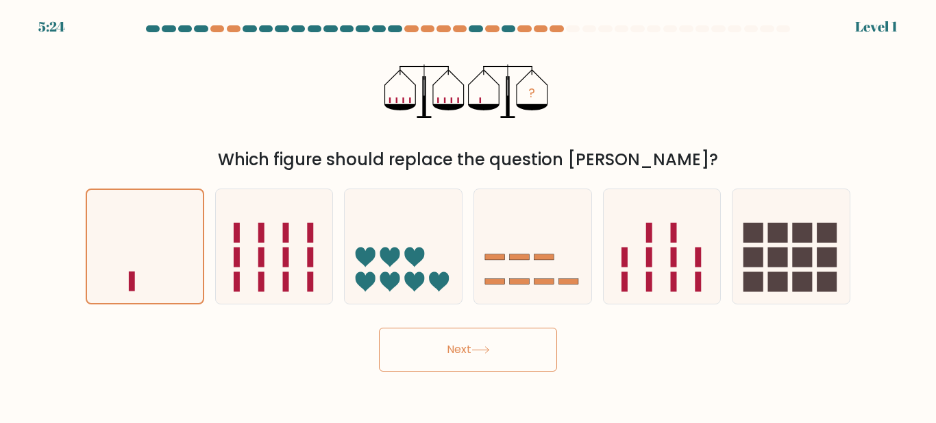
click at [479, 356] on button "Next" at bounding box center [468, 350] width 178 height 44
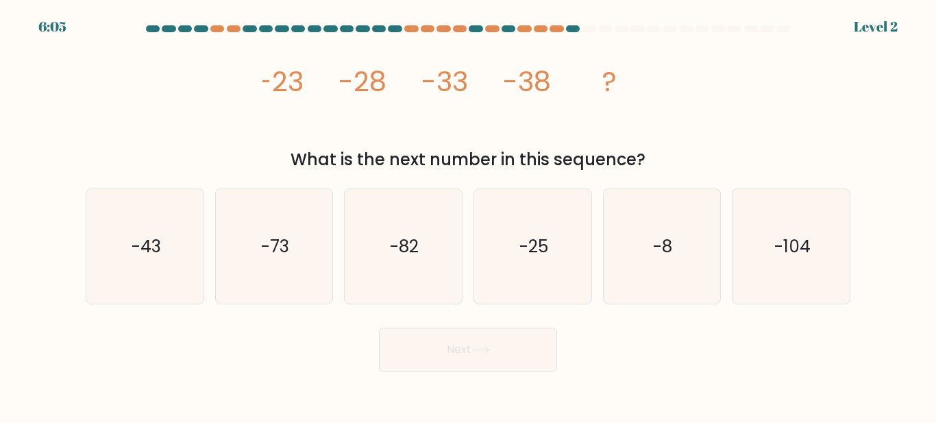
drag, startPoint x: 583, startPoint y: 97, endPoint x: 705, endPoint y: 101, distance: 122.7
click at [687, 97] on div "image/svg+xml -23 -28 -33 -38 ? What is the next number in this sequence?" at bounding box center [467, 105] width 781 height 134
click at [746, 118] on div "image/svg+xml -23 -28 -33 -38 ? What is the next number in this sequence?" at bounding box center [467, 105] width 781 height 134
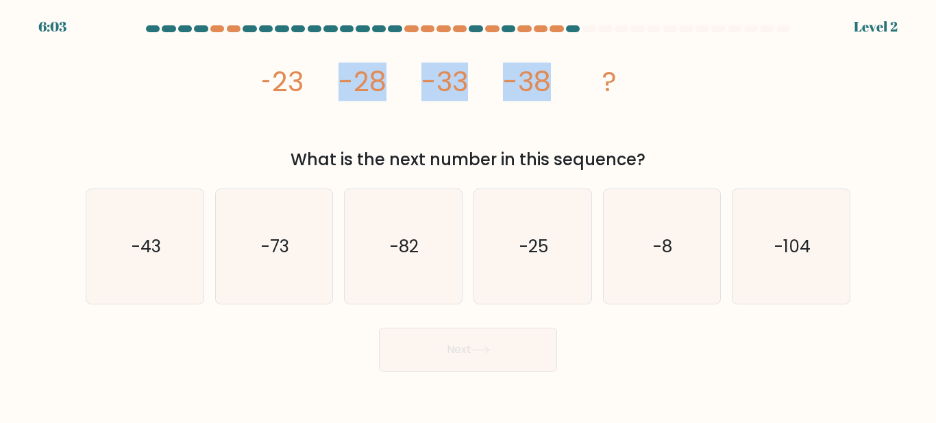
drag, startPoint x: 343, startPoint y: 77, endPoint x: 640, endPoint y: 110, distance: 298.6
click at [640, 110] on icon "image/svg+xml -23 -28 -33 -38 ?" at bounding box center [467, 92] width 411 height 108
click at [713, 118] on div "image/svg+xml -23 -28 -33 -38 ? What is the next number in this sequence?" at bounding box center [467, 105] width 781 height 134
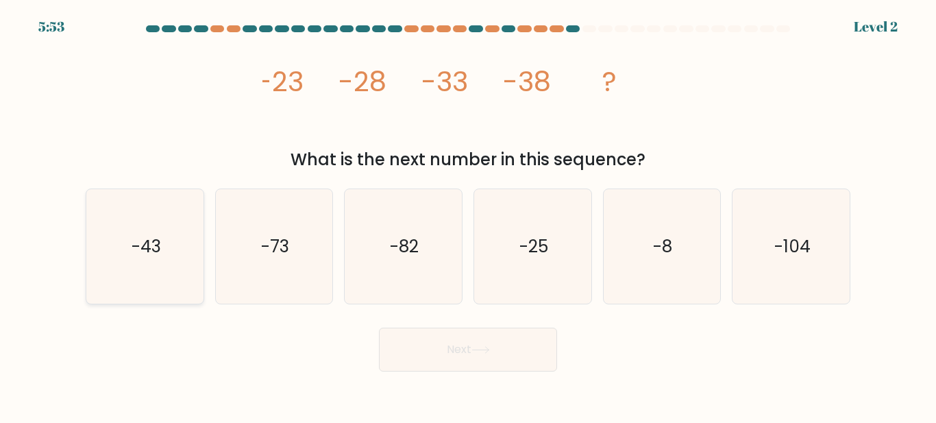
click at [184, 257] on icon "-43" at bounding box center [145, 246] width 114 height 114
click at [468, 215] on input "a. -43" at bounding box center [468, 213] width 1 height 3
radio input "true"
click at [508, 363] on button "Next" at bounding box center [468, 350] width 178 height 44
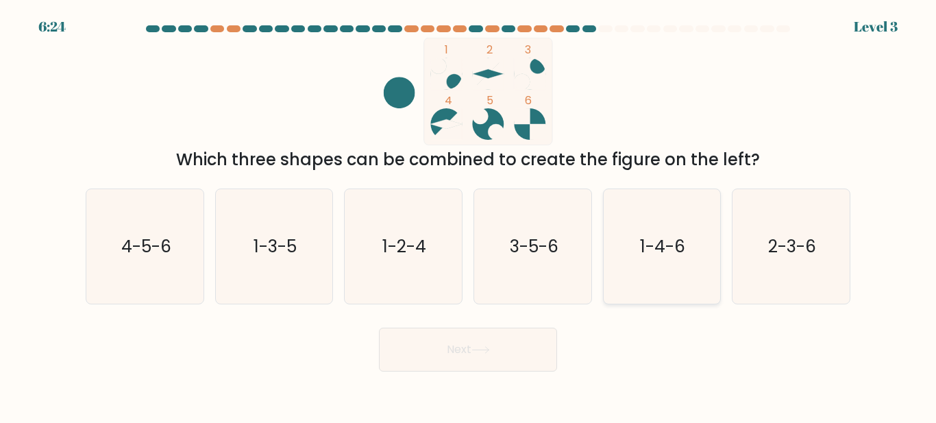
click at [687, 249] on icon "1-4-6" at bounding box center [661, 246] width 114 height 114
click at [469, 215] on input "e. 1-4-6" at bounding box center [468, 213] width 1 height 3
radio input "true"
click at [456, 346] on button "Next" at bounding box center [468, 350] width 178 height 44
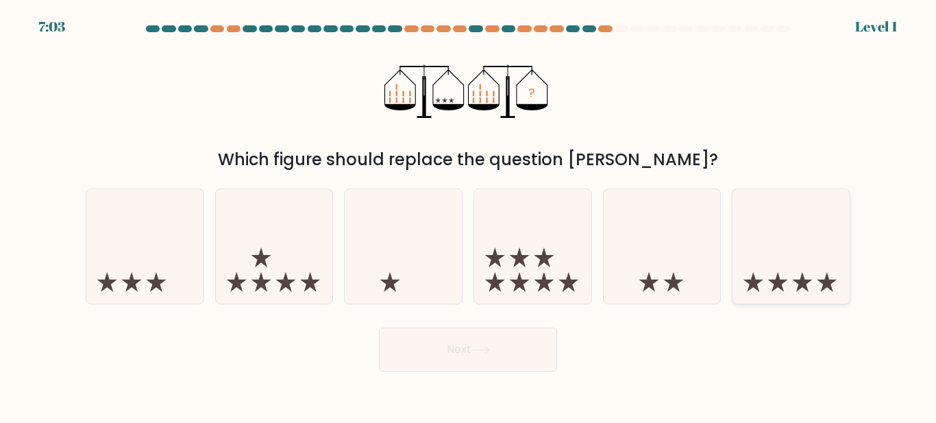
click at [807, 286] on icon at bounding box center [803, 282] width 20 height 20
click at [469, 215] on input "f." at bounding box center [468, 213] width 1 height 3
radio input "true"
click at [504, 373] on body "7:02 Level 1" at bounding box center [468, 211] width 936 height 423
click at [504, 346] on button "Next" at bounding box center [468, 350] width 178 height 44
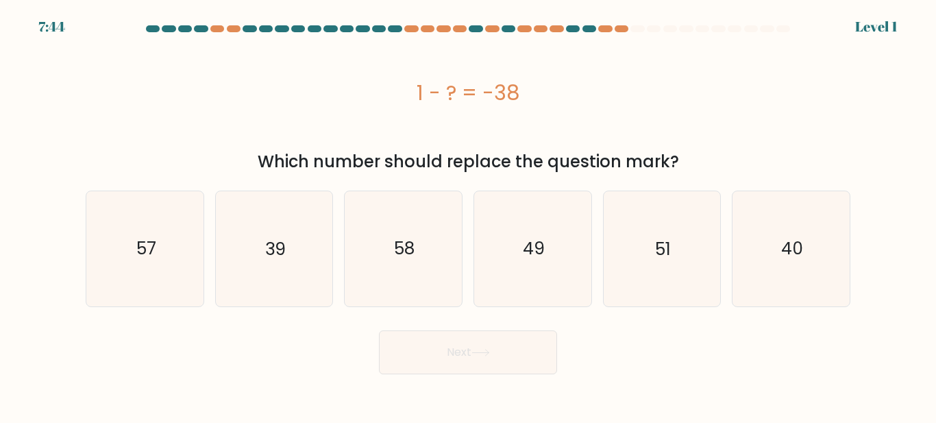
drag, startPoint x: 448, startPoint y: 85, endPoint x: 633, endPoint y: 99, distance: 185.6
click at [633, 99] on div "1 - ? = -38" at bounding box center [468, 92] width 765 height 31
copy div "1 - ? = -38"
click at [740, 110] on div "1 - ? = -38" at bounding box center [468, 93] width 765 height 110
drag, startPoint x: 392, startPoint y: 75, endPoint x: 682, endPoint y: 91, distance: 290.3
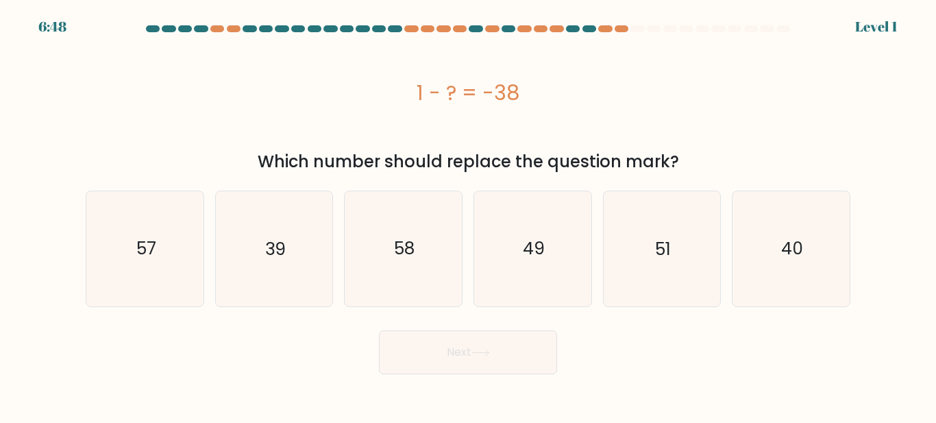
click at [682, 91] on div "1 - ? = -38" at bounding box center [468, 93] width 765 height 110
drag, startPoint x: 775, startPoint y: 112, endPoint x: 591, endPoint y: 114, distance: 184.3
click at [774, 114] on div "1 - ? = -38" at bounding box center [468, 93] width 765 height 110
click at [285, 260] on text "39" at bounding box center [275, 248] width 21 height 24
click at [468, 215] on input "b. 39" at bounding box center [468, 213] width 1 height 3
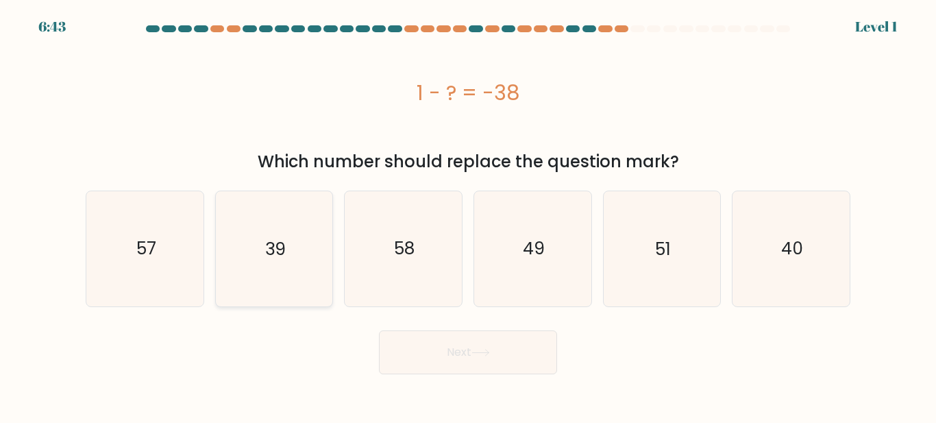
radio input "true"
click at [457, 346] on button "Next" at bounding box center [468, 352] width 178 height 44
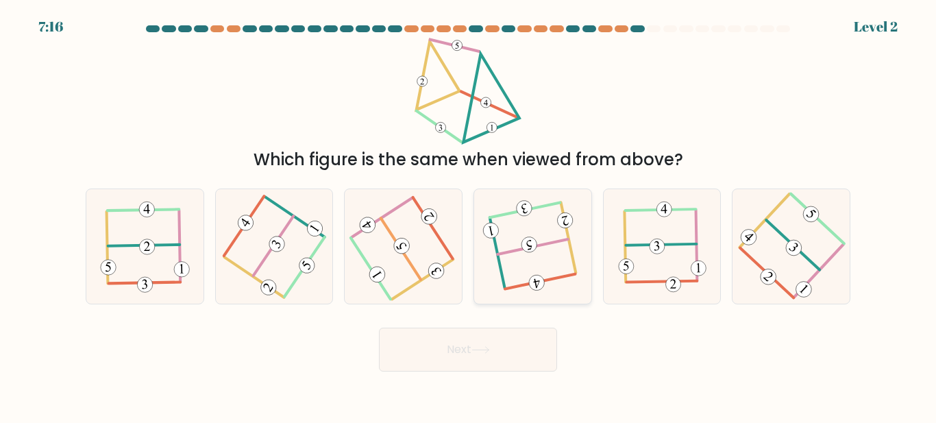
click at [518, 256] on icon at bounding box center [532, 247] width 90 height 92
click at [469, 215] on input "d." at bounding box center [468, 213] width 1 height 3
radio input "true"
click at [514, 342] on button "Next" at bounding box center [468, 350] width 178 height 44
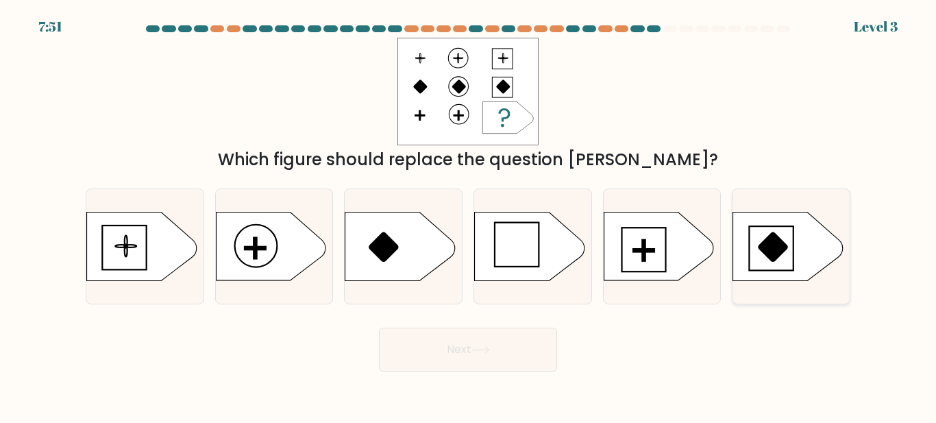
click at [794, 251] on rect at bounding box center [772, 248] width 44 height 44
click at [469, 215] on input "f." at bounding box center [468, 213] width 1 height 3
radio input "true"
click at [458, 339] on button "Next" at bounding box center [468, 350] width 178 height 44
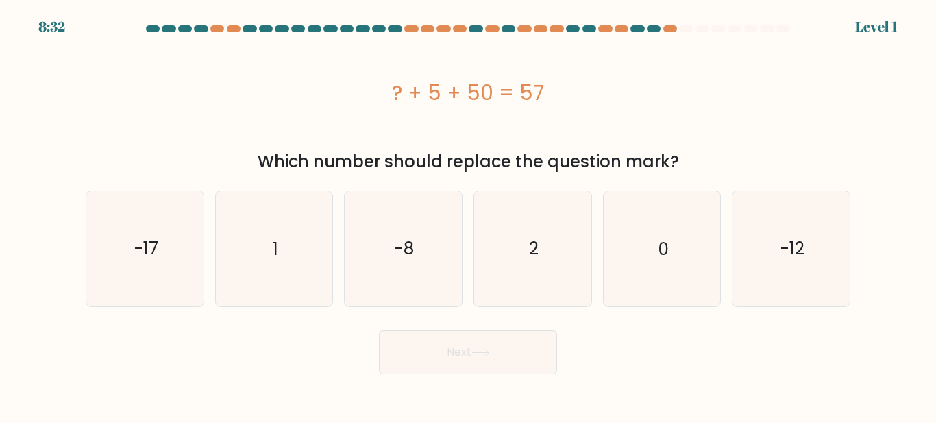
drag, startPoint x: 517, startPoint y: 96, endPoint x: 692, endPoint y: 104, distance: 174.9
click at [692, 104] on div "? + 5 + 50 = 57" at bounding box center [468, 92] width 765 height 31
click at [766, 104] on div "? + 5 + 50 = 57" at bounding box center [468, 92] width 765 height 31
click at [517, 220] on icon "2" at bounding box center [533, 248] width 114 height 114
click at [469, 215] on input "d. 2" at bounding box center [468, 213] width 1 height 3
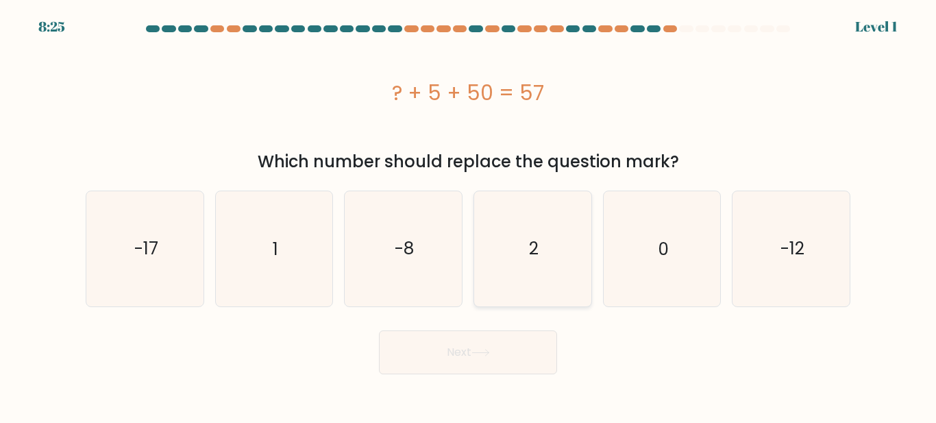
radio input "true"
click at [519, 376] on body "8:25 Level 1 a." at bounding box center [468, 211] width 936 height 423
click at [489, 350] on icon at bounding box center [480, 353] width 19 height 8
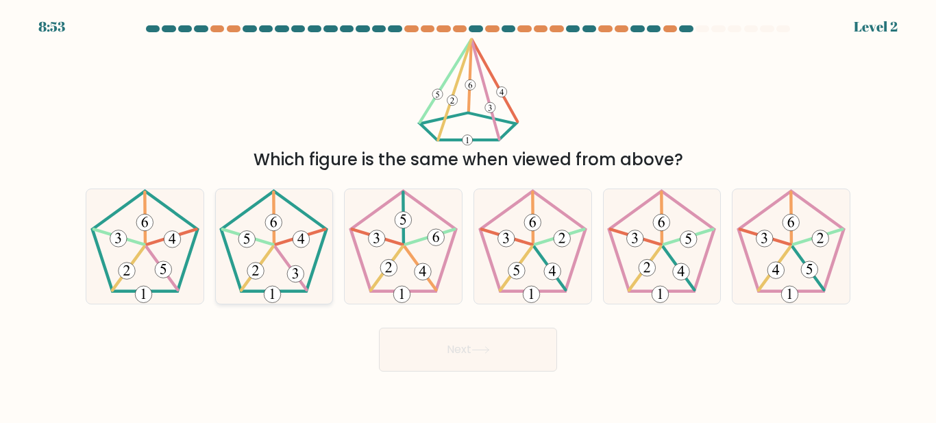
click at [283, 259] on 341 at bounding box center [291, 268] width 31 height 42
click at [468, 215] on input "b." at bounding box center [468, 213] width 1 height 3
radio input "true"
click at [493, 343] on button "Next" at bounding box center [468, 350] width 178 height 44
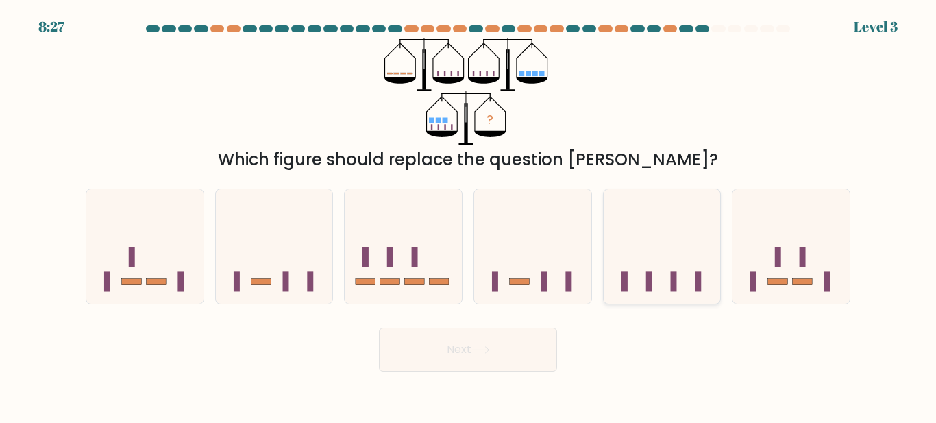
click at [709, 265] on icon at bounding box center [662, 246] width 117 height 97
click at [469, 215] on input "e." at bounding box center [468, 213] width 1 height 3
radio input "true"
click at [472, 364] on button "Next" at bounding box center [468, 350] width 178 height 44
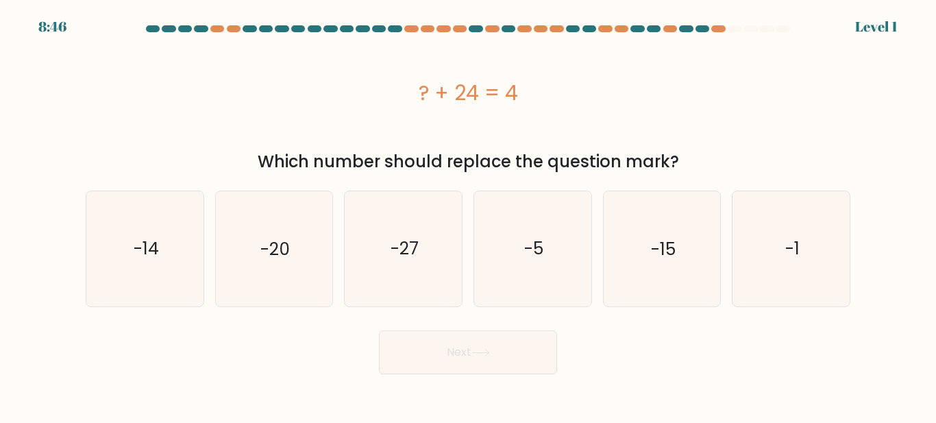
drag, startPoint x: 404, startPoint y: 86, endPoint x: 670, endPoint y: 99, distance: 265.5
click at [670, 99] on div "? + 24 = 4" at bounding box center [468, 92] width 765 height 31
drag, startPoint x: 269, startPoint y: 256, endPoint x: 417, endPoint y: 395, distance: 202.2
click at [271, 255] on text "-20" at bounding box center [274, 248] width 29 height 24
click at [468, 215] on input "b. -20" at bounding box center [468, 213] width 1 height 3
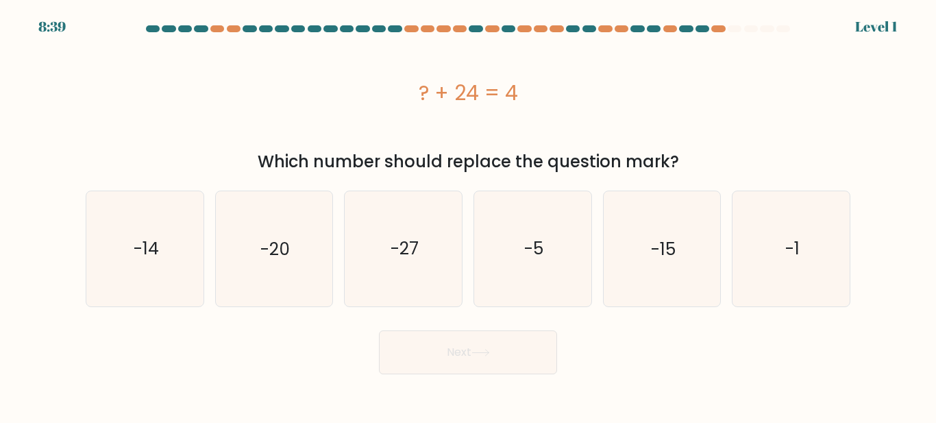
radio input "true"
drag, startPoint x: 504, startPoint y: 386, endPoint x: 503, endPoint y: 370, distance: 15.8
click at [504, 384] on body "8:38 Level 1 a." at bounding box center [468, 211] width 936 height 423
click at [504, 369] on button "Next" at bounding box center [468, 352] width 178 height 44
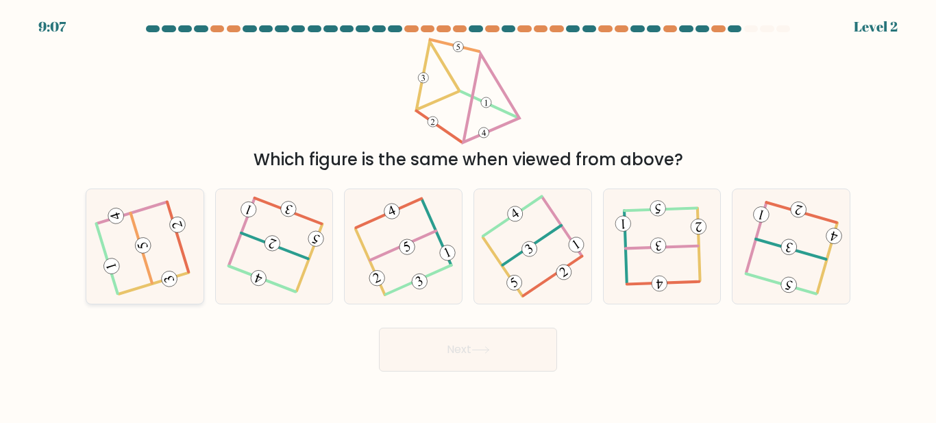
click at [153, 269] on icon at bounding box center [145, 247] width 92 height 92
click at [468, 215] on input "a." at bounding box center [468, 213] width 1 height 3
radio input "true"
click at [518, 353] on button "Next" at bounding box center [468, 350] width 178 height 44
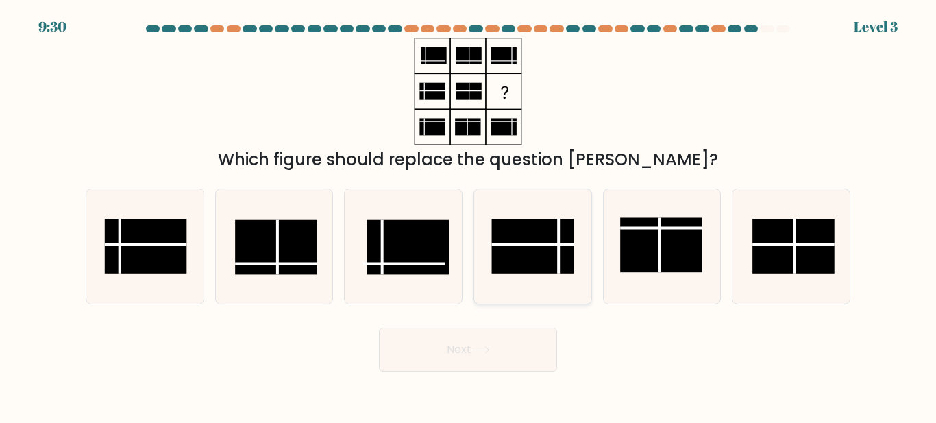
click at [559, 237] on line at bounding box center [559, 246] width 0 height 55
click at [469, 215] on input "d." at bounding box center [468, 213] width 1 height 3
radio input "true"
click at [523, 363] on button "Next" at bounding box center [468, 350] width 178 height 44
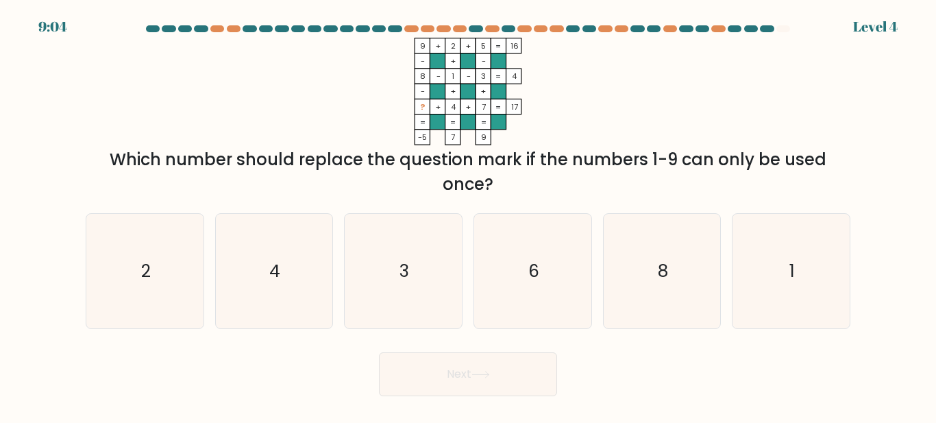
drag, startPoint x: 433, startPoint y: 51, endPoint x: 500, endPoint y: 136, distance: 108.3
click at [500, 136] on icon "9 + 2 + 5 16 - + - 8 - 1 - 3 4 - + + ? + 4 + 7 = 17 = = = = -5 7 9 =" at bounding box center [467, 92] width 411 height 108
click at [674, 108] on div "9 + 2 + 5 16 - + - 8 - 1 - 3 4 - + + ? + 4 + 7 = 17 = = = = -5 7 9 = Which numb…" at bounding box center [467, 117] width 781 height 159
drag, startPoint x: 114, startPoint y: 154, endPoint x: 587, endPoint y: 175, distance: 474.0
click at [587, 175] on div "Which number should replace the question mark if the numbers 1-9 can only be us…" at bounding box center [468, 171] width 748 height 49
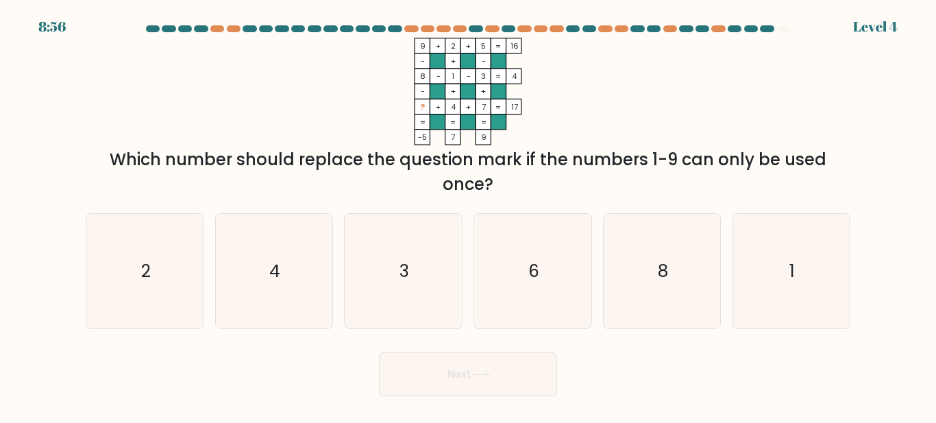
click at [256, 105] on div "9 + 2 + 5 16 - + - 8 - 1 - 3 4 - + + ? + 4 + 7 = 17 = = = = -5 7 9 = Which numb…" at bounding box center [467, 117] width 781 height 159
click at [620, 198] on form at bounding box center [468, 210] width 936 height 371
drag, startPoint x: 112, startPoint y: 151, endPoint x: 530, endPoint y: 186, distance: 418.8
click at [530, 186] on div "Which number should replace the question mark if the numbers 1-9 can only be us…" at bounding box center [468, 171] width 748 height 49
click at [682, 114] on div "9 + 2 + 5 16 - + - 8 - 1 - 3 4 - + + ? + 4 + 7 = 17 = = = = -5 7 9 = Which numb…" at bounding box center [467, 117] width 781 height 159
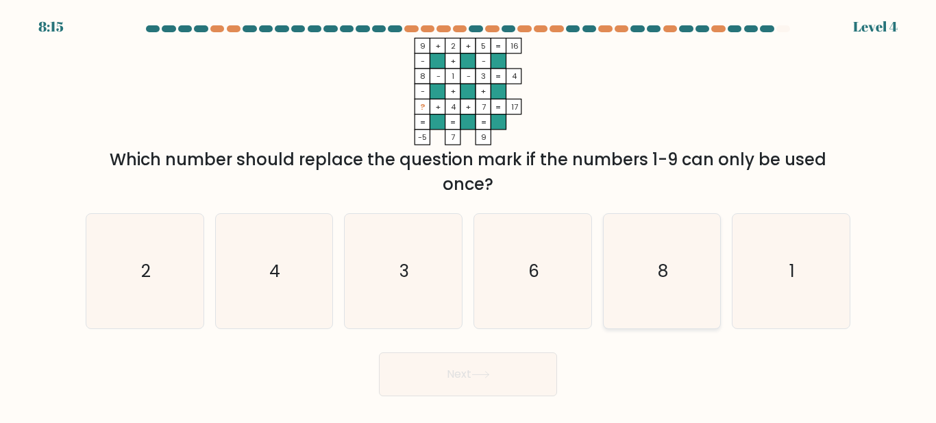
click at [660, 272] on text "8" at bounding box center [663, 271] width 10 height 24
click at [469, 215] on input "e. 8" at bounding box center [468, 213] width 1 height 3
radio input "true"
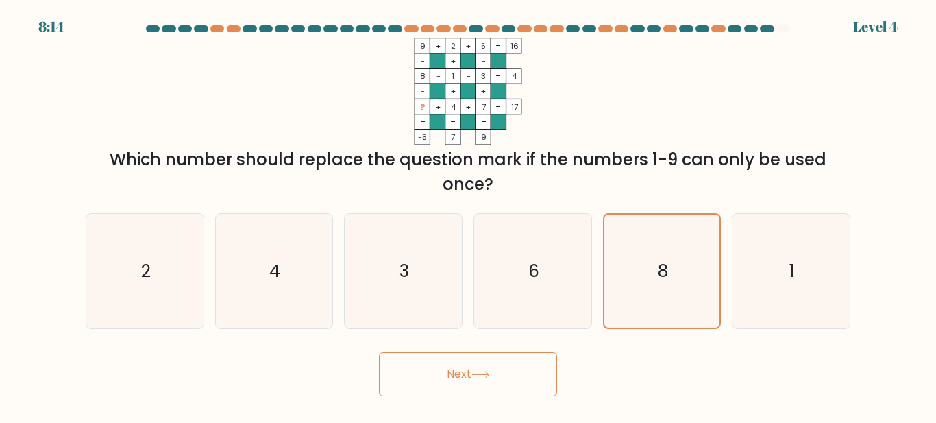
click at [483, 371] on icon at bounding box center [480, 375] width 19 height 8
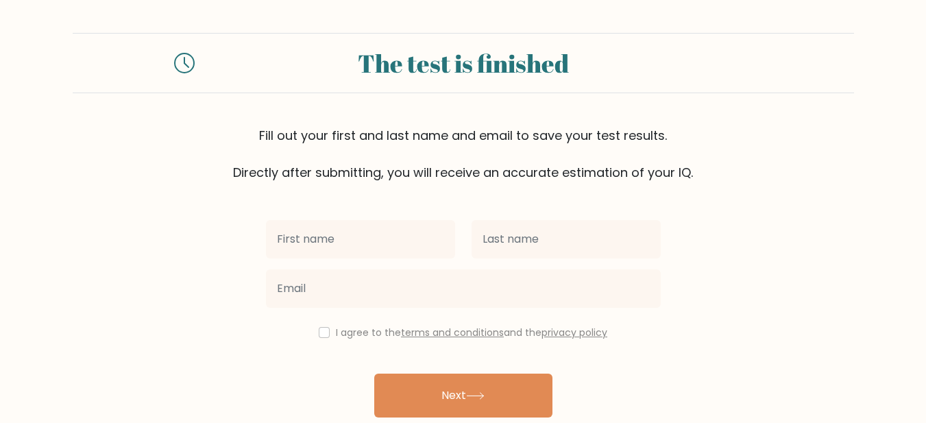
scroll to position [58, 0]
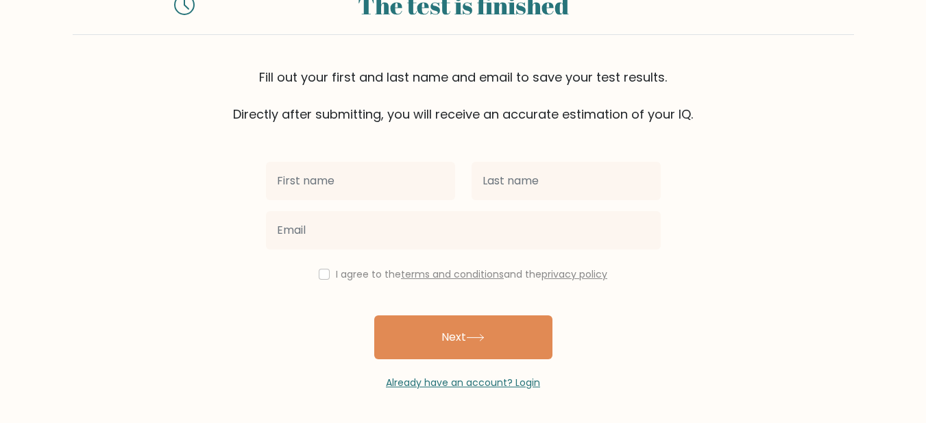
click at [371, 191] on input "text" at bounding box center [360, 181] width 189 height 38
type input "q"
type input "[PERSON_NAME]"
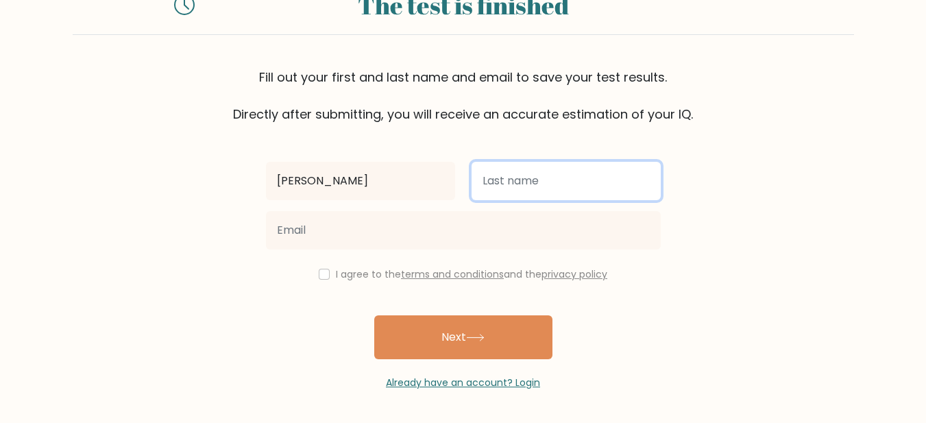
type input "r"
type input "Ramal"
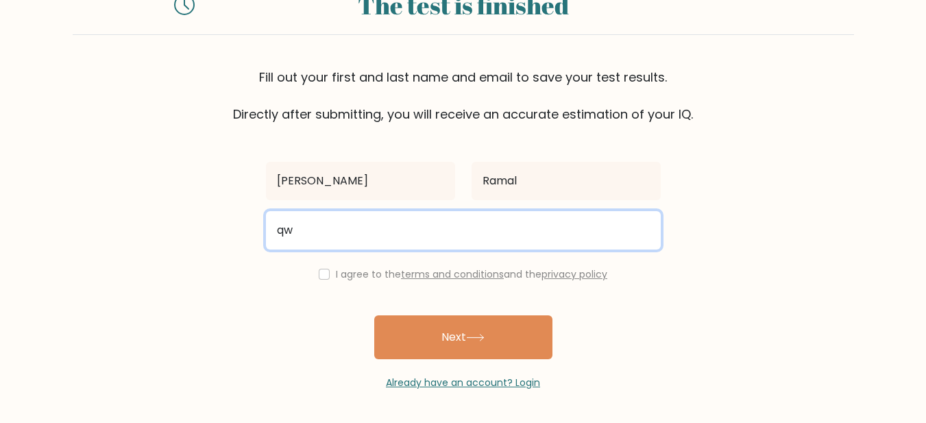
type input "q"
type input "[EMAIL_ADDRESS][DOMAIN_NAME]"
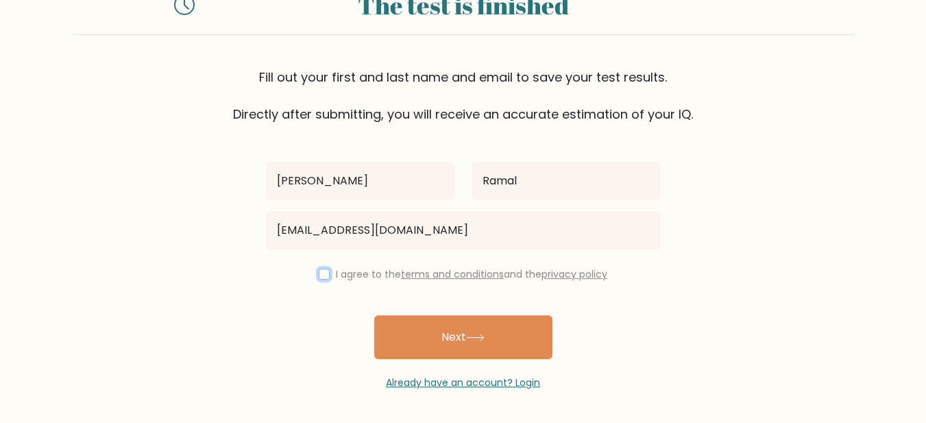
click at [319, 276] on input "checkbox" at bounding box center [324, 274] width 11 height 11
checkbox input "true"
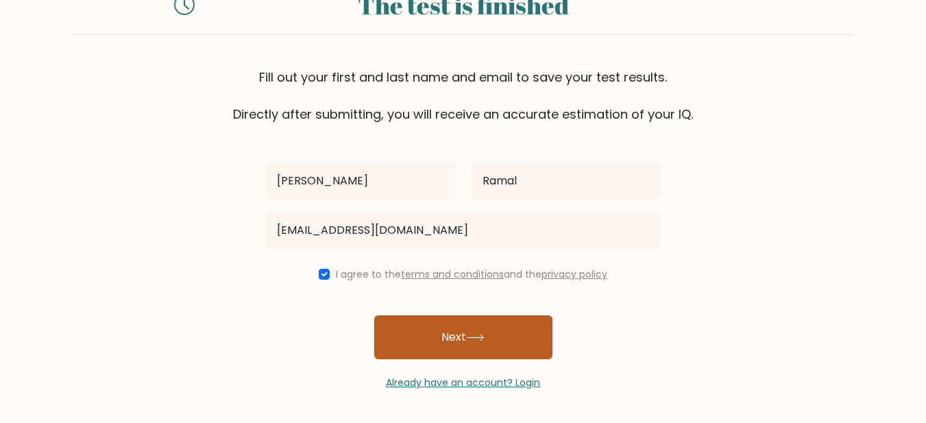
click at [458, 322] on button "Next" at bounding box center [463, 337] width 178 height 44
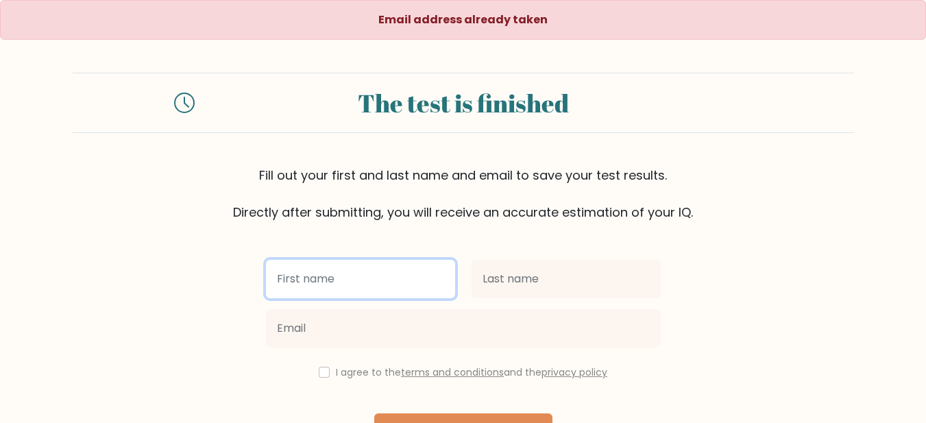
click at [433, 285] on input "text" at bounding box center [360, 279] width 189 height 38
type input "[EMAIL_ADDRESS][DOMAIN_NAME]"
click at [433, 285] on input "[EMAIL_ADDRESS][DOMAIN_NAME]" at bounding box center [360, 279] width 189 height 38
type input "[PERSON_NAME]"
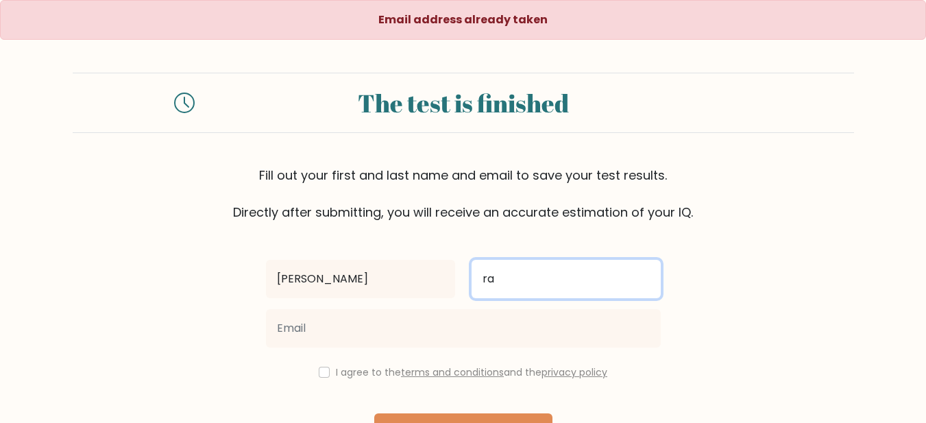
type input "r"
type input "Ramal"
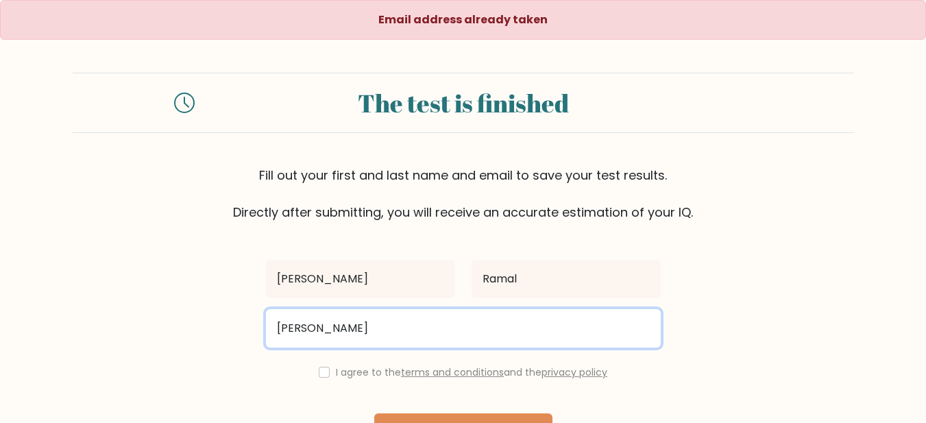
type input "enzofavara06@gmail.com"
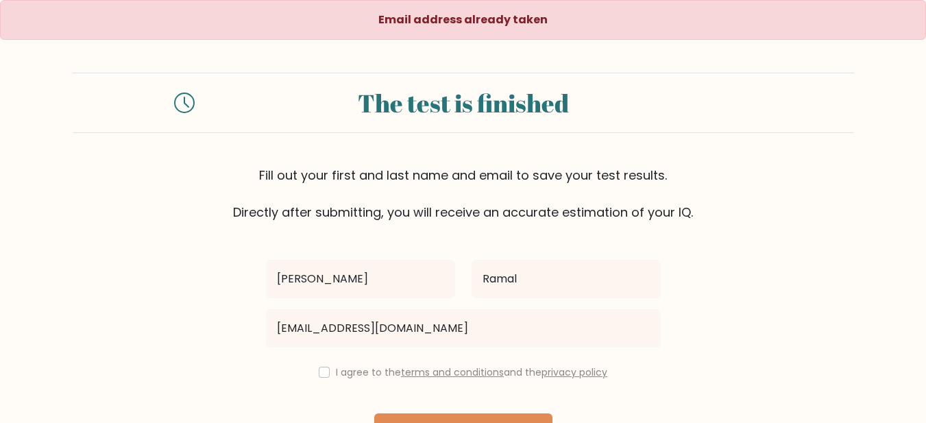
click at [186, 239] on form "The test is finished Fill out your first and last name and email to save your t…" at bounding box center [463, 280] width 926 height 415
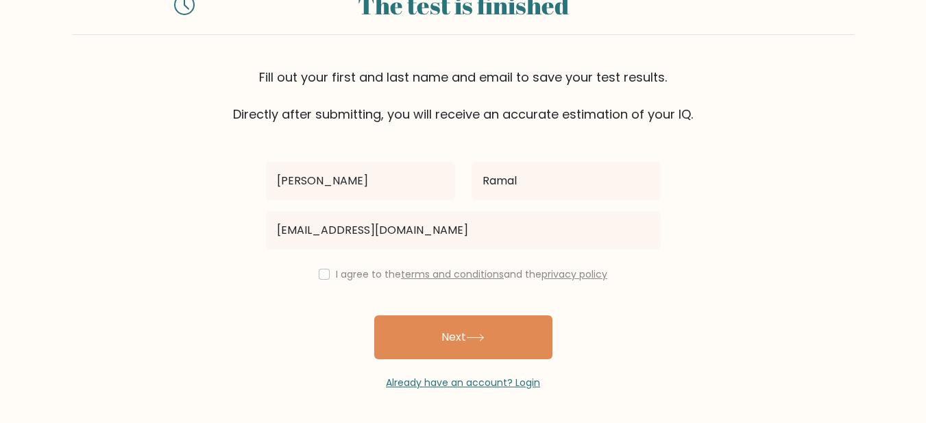
click at [345, 271] on label "I agree to the terms and conditions and the privacy policy" at bounding box center [471, 274] width 271 height 14
click at [326, 276] on input "checkbox" at bounding box center [324, 274] width 11 height 11
checkbox input "true"
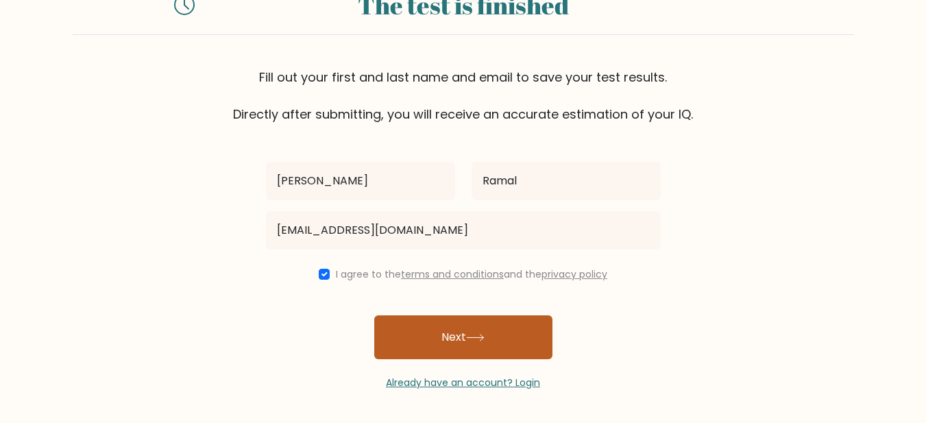
click at [472, 339] on icon at bounding box center [475, 338] width 19 height 8
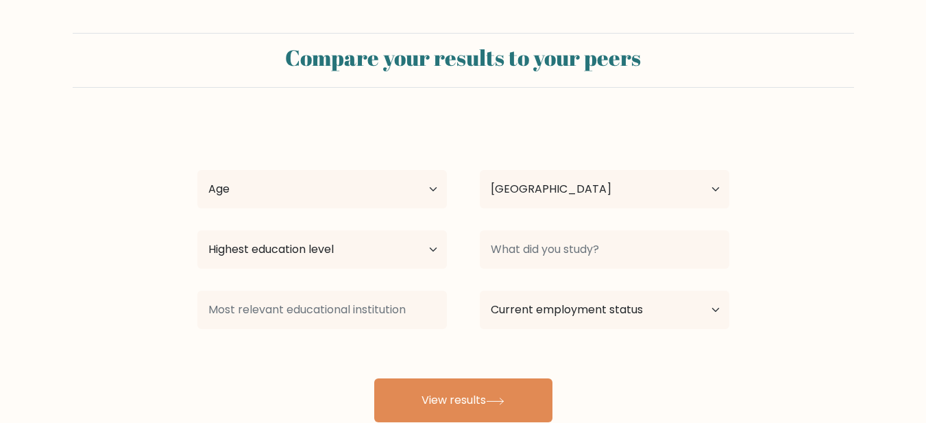
select select "PH"
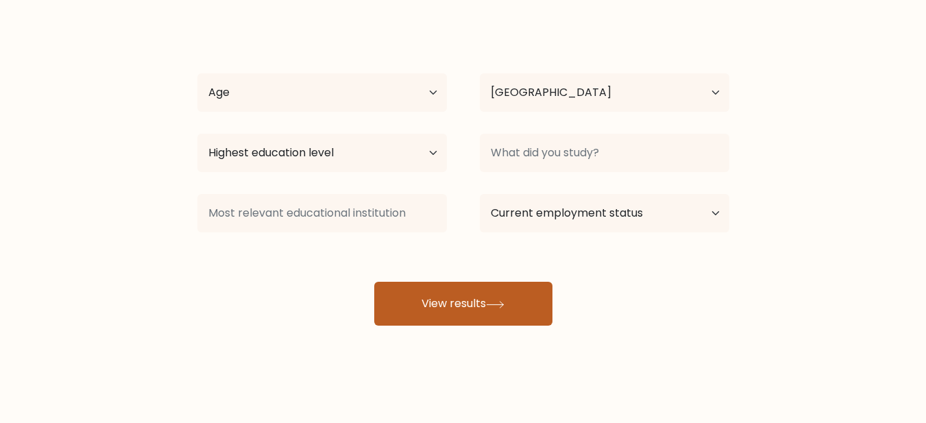
click at [457, 293] on button "View results" at bounding box center [463, 304] width 178 height 44
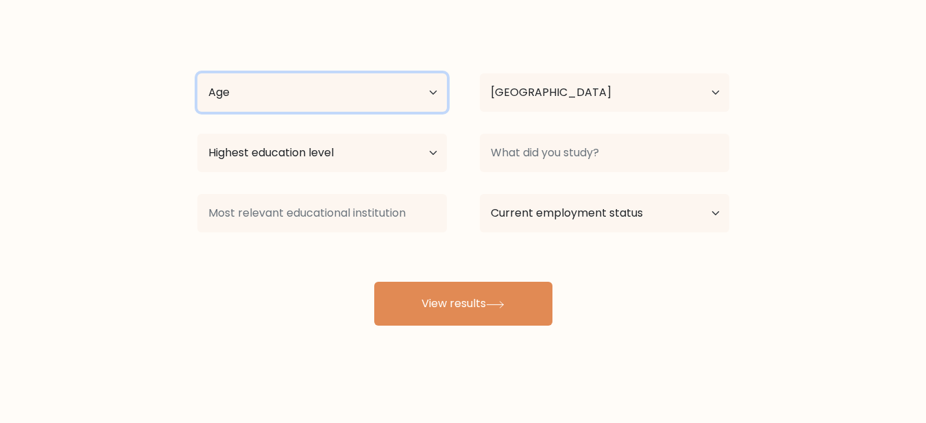
drag, startPoint x: 382, startPoint y: 97, endPoint x: 376, endPoint y: 104, distance: 9.7
click at [382, 97] on select "Age Under 18 years old 18-24 years old 25-34 years old 35-44 years old 45-54 ye…" at bounding box center [321, 92] width 249 height 38
click at [197, 73] on select "Age Under 18 years old 18-24 years old 25-34 years old 35-44 years old 45-54 ye…" at bounding box center [321, 92] width 249 height 38
click at [289, 94] on select "Age Under 18 years old 18-24 years old 25-34 years old 35-44 years old 45-54 ye…" at bounding box center [321, 92] width 249 height 38
select select "25_34"
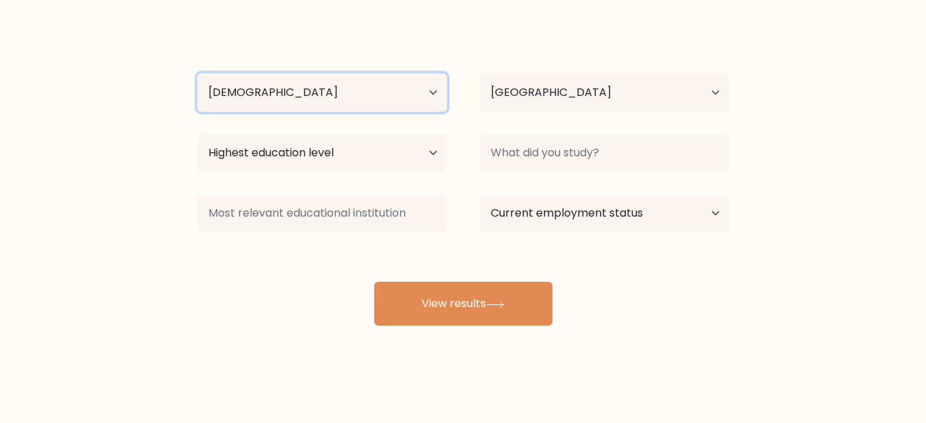
click at [197, 73] on select "Age Under 18 years old 18-24 years old 25-34 years old 35-44 years old 45-54 ye…" at bounding box center [321, 92] width 249 height 38
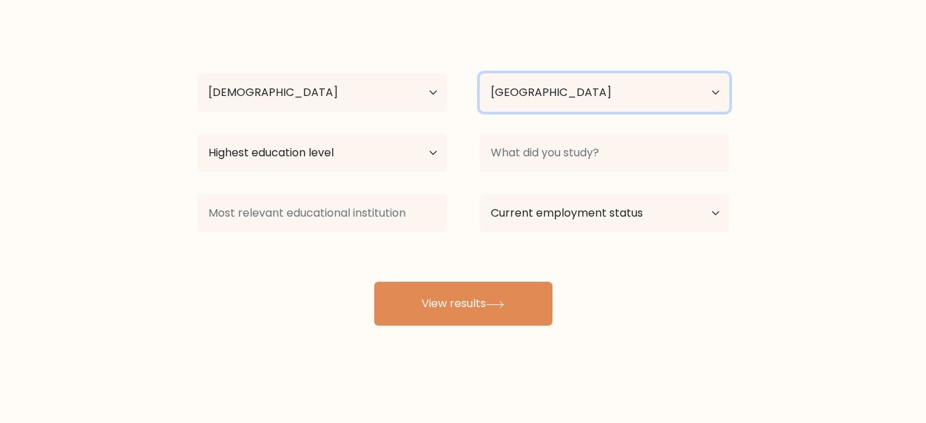
click at [599, 106] on select "Country Afghanistan Albania Algeria American Samoa Andorra Angola Anguilla Anta…" at bounding box center [604, 92] width 249 height 38
drag, startPoint x: 599, startPoint y: 107, endPoint x: 556, endPoint y: 123, distance: 45.3
click at [599, 107] on select "Country Afghanistan Albania Algeria American Samoa Andorra Angola Anguilla Anta…" at bounding box center [604, 92] width 249 height 38
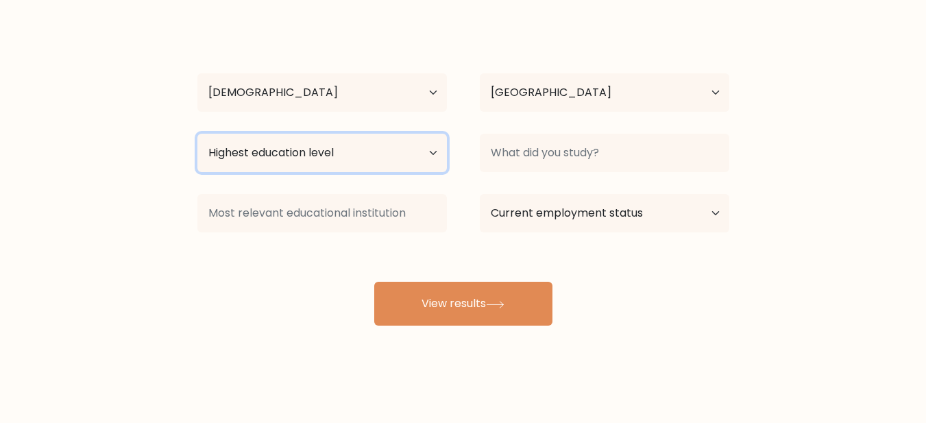
click at [413, 156] on select "Highest education level No schooling Primary Lower Secondary Upper Secondary Oc…" at bounding box center [321, 153] width 249 height 38
select select "occupation_specific"
click at [197, 134] on select "Highest education level No schooling Primary Lower Secondary Upper Secondary Oc…" at bounding box center [321, 153] width 249 height 38
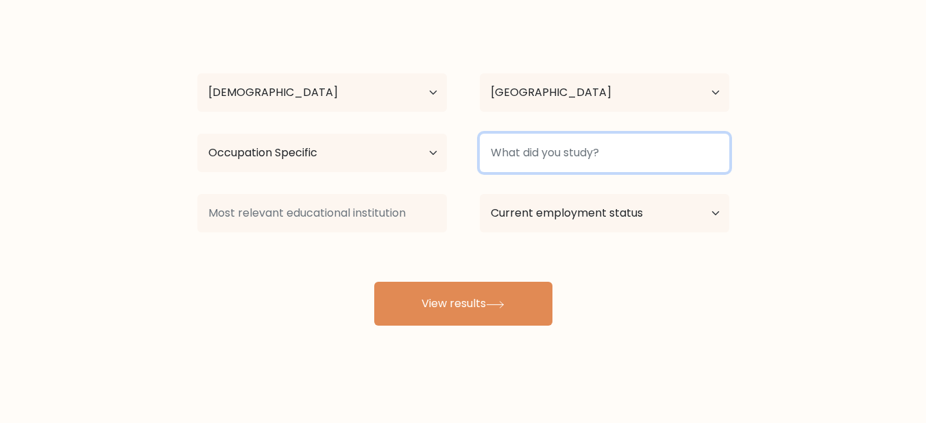
click at [629, 155] on input at bounding box center [604, 153] width 249 height 38
type input "q"
type input "BSIT"
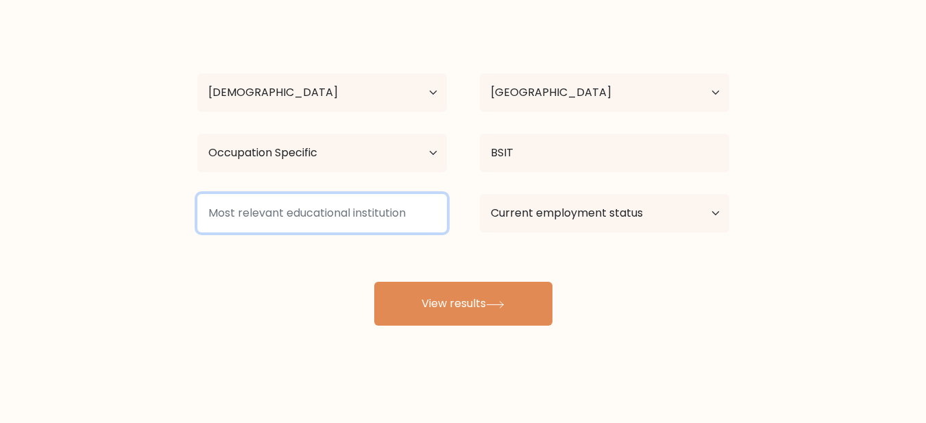
click at [402, 227] on input at bounding box center [321, 213] width 249 height 38
type input "q"
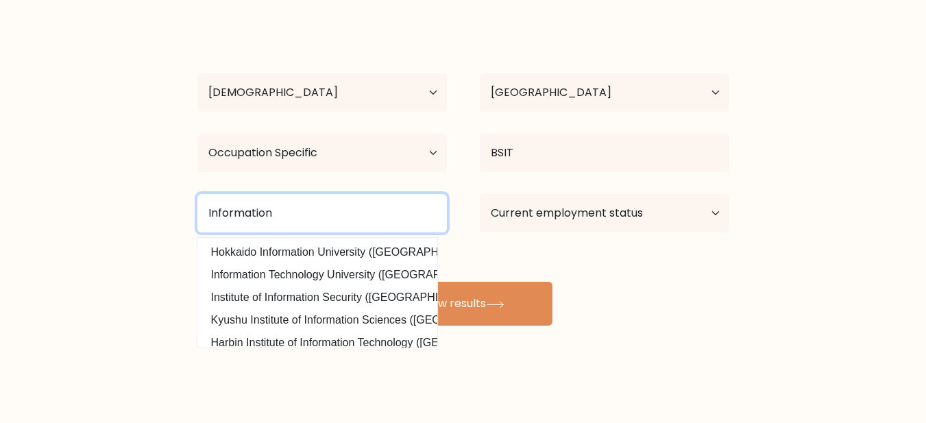
type input "Information"
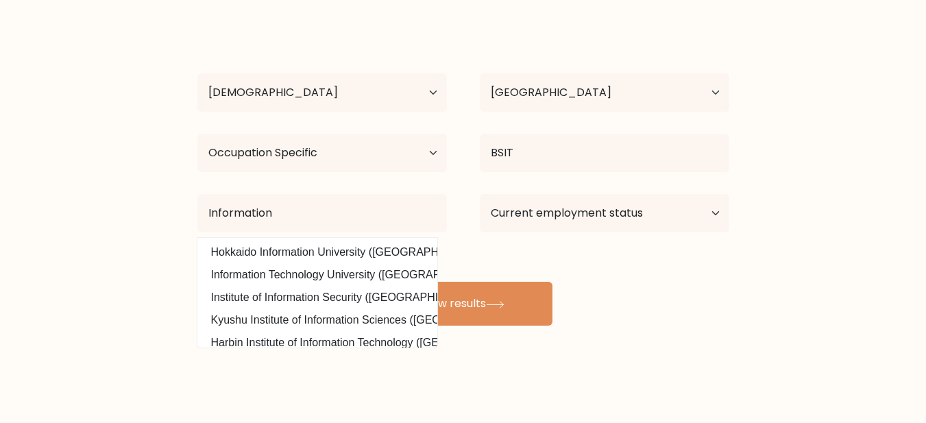
click at [808, 194] on form "Compare your results to your peers Luigi Ramal Age Under 18 years old 18-24 yea…" at bounding box center [463, 130] width 926 height 389
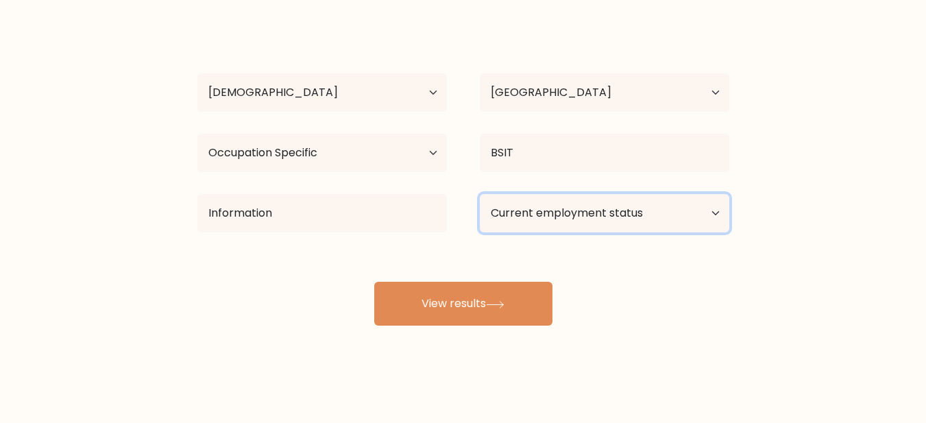
click at [670, 213] on select "Current employment status Employed Student Retired Other / prefer not to answer" at bounding box center [604, 213] width 249 height 38
select select "other"
click at [480, 194] on select "Current employment status Employed Student Retired Other / prefer not to answer" at bounding box center [604, 213] width 249 height 38
click at [818, 284] on form "Compare your results to your peers Luigi Ramal Age Under 18 years old 18-24 yea…" at bounding box center [463, 130] width 926 height 389
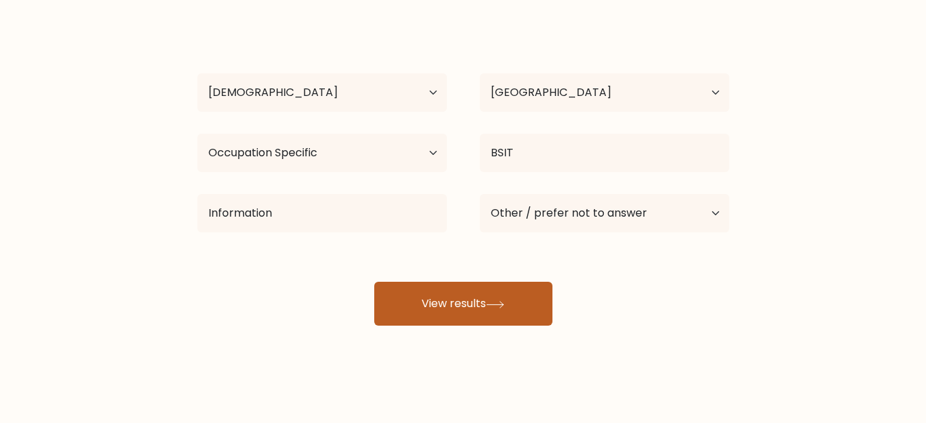
click at [506, 299] on button "View results" at bounding box center [463, 304] width 178 height 44
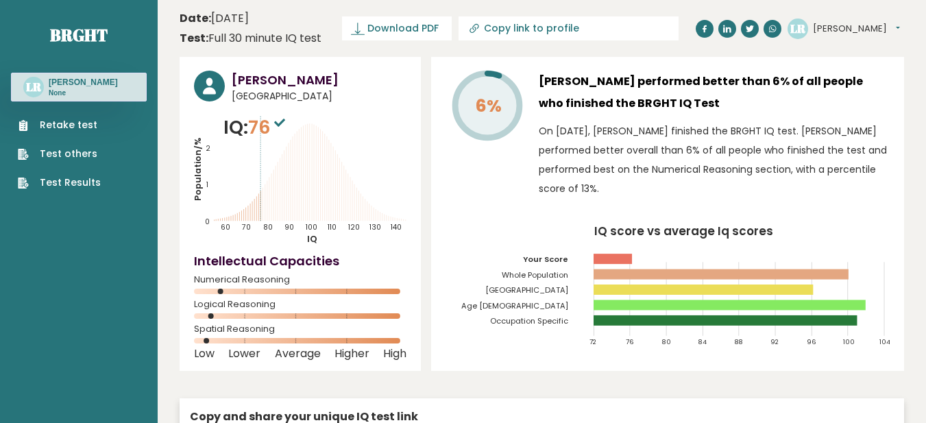
click at [493, 327] on icon "IQ score vs average Iq scores 72 76 80 84 88 92 96 100 104 Your Score Whole Pop…" at bounding box center [667, 291] width 444 height 132
drag, startPoint x: 424, startPoint y: 168, endPoint x: 424, endPoint y: 95, distance: 73.3
click at [424, 168] on div "[PERSON_NAME] [GEOGRAPHIC_DATA] IQ: 76 Population/% IQ 0 1 2 60 70 80 90 100 11…" at bounding box center [542, 298] width 724 height 482
